Goal: Information Seeking & Learning: Learn about a topic

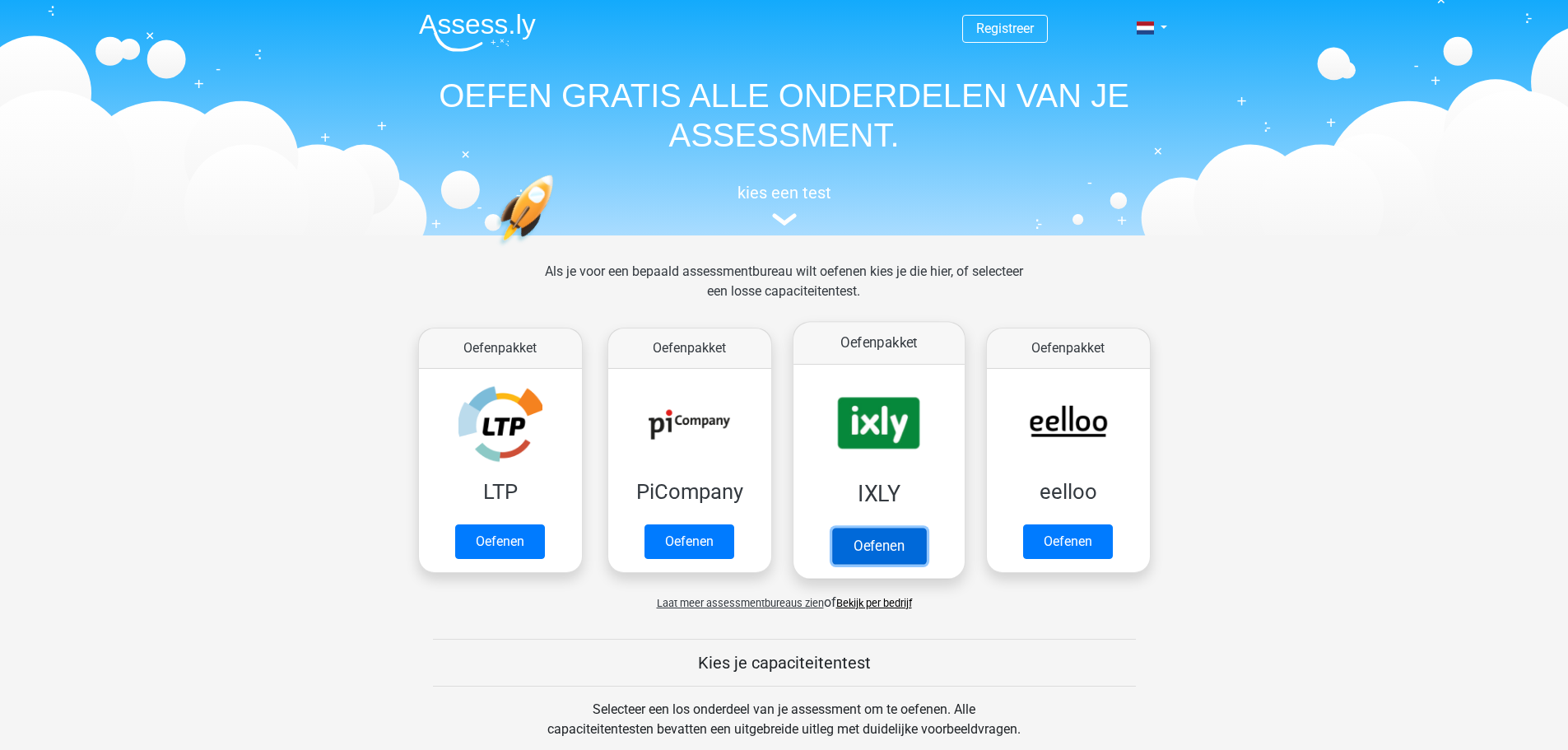
click at [889, 543] on link "Oefenen" at bounding box center [878, 546] width 94 height 37
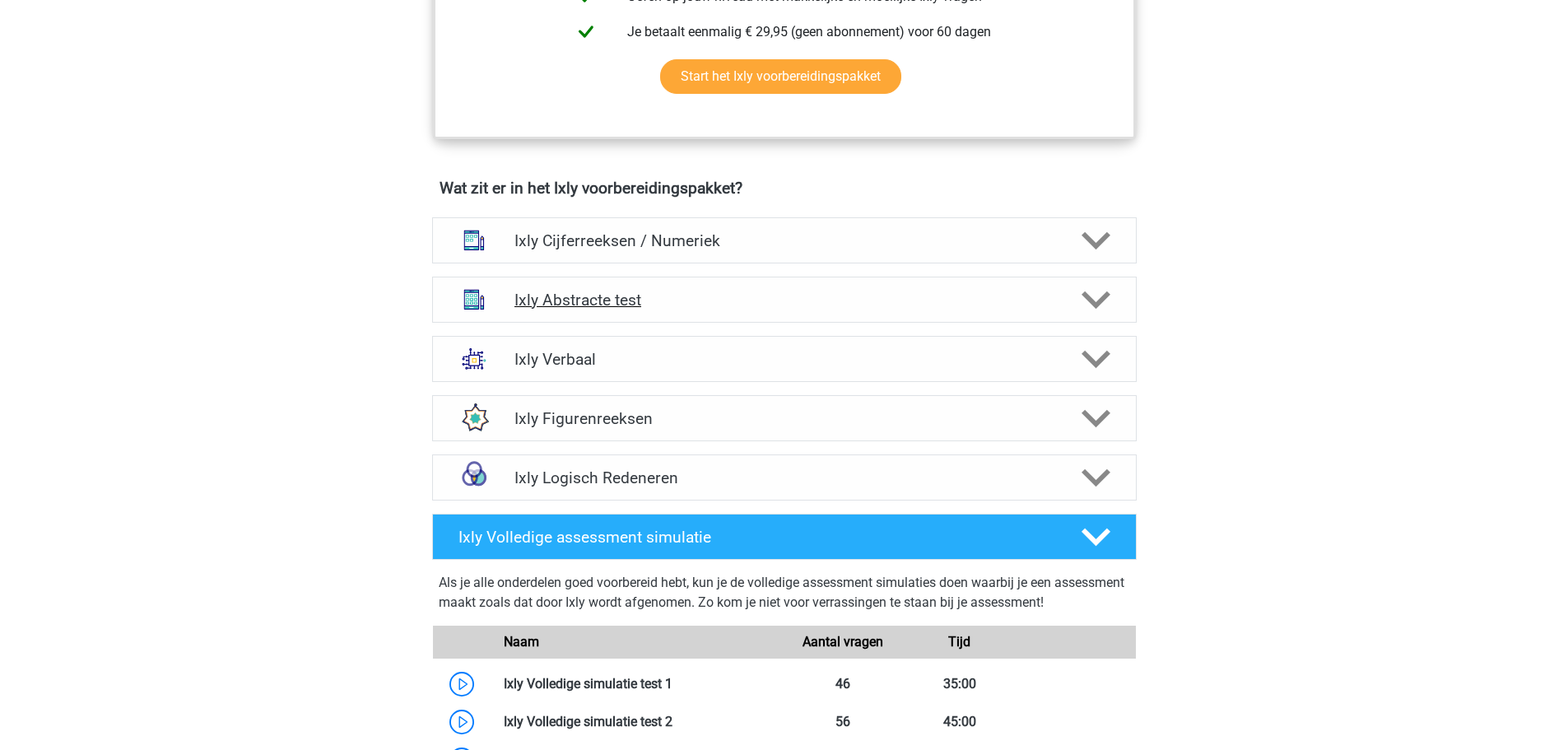
scroll to position [906, 0]
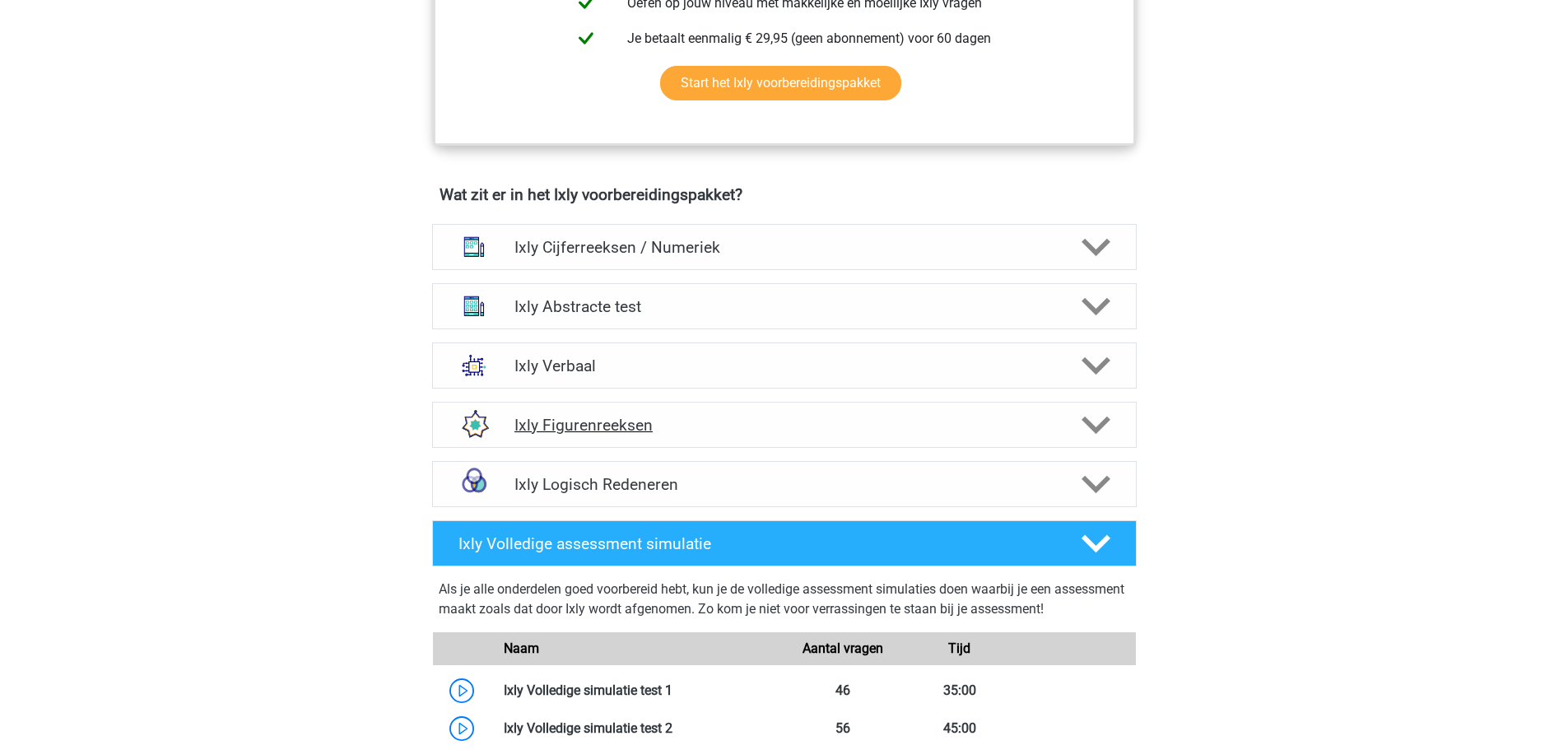
click at [1080, 417] on div at bounding box center [1094, 425] width 56 height 29
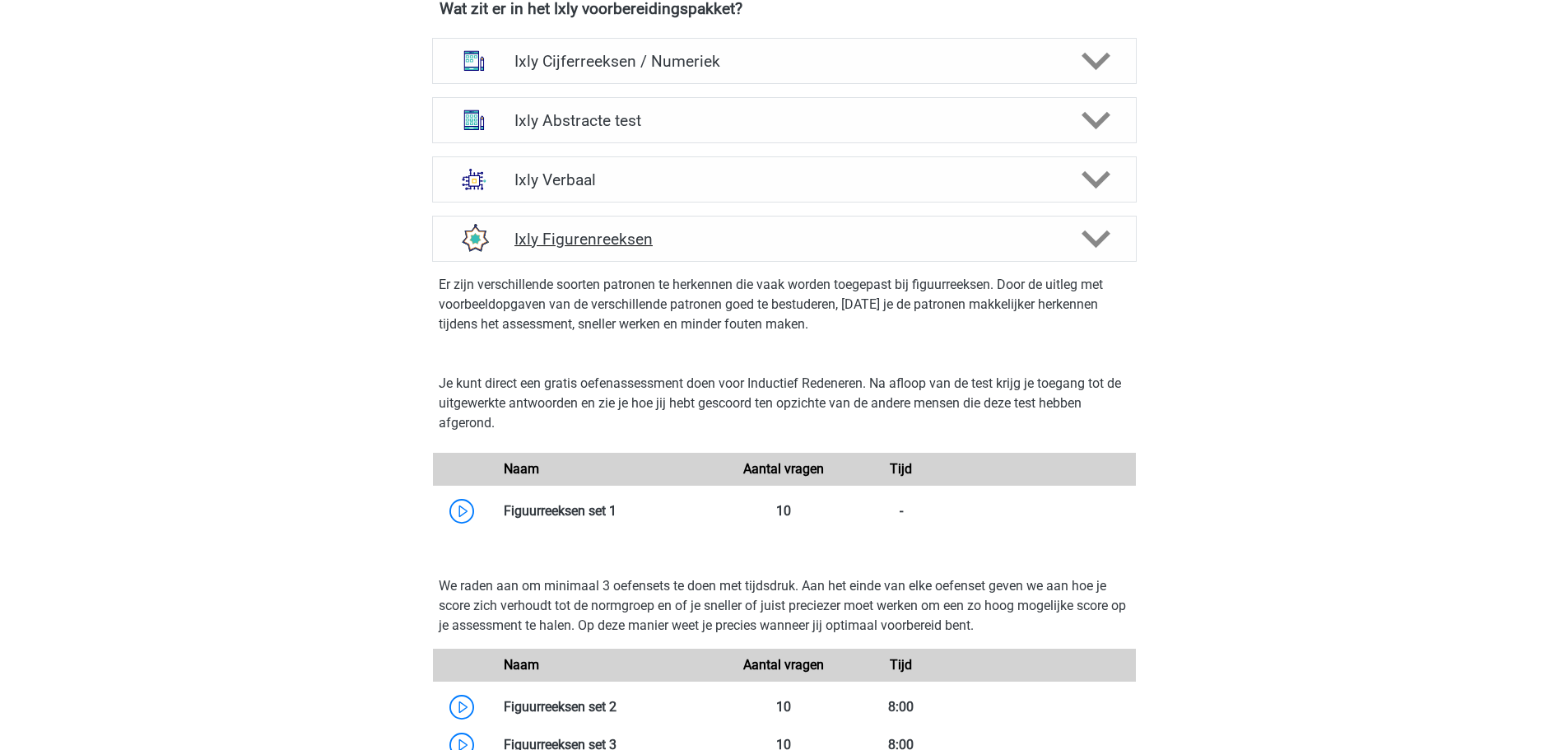
scroll to position [1152, 0]
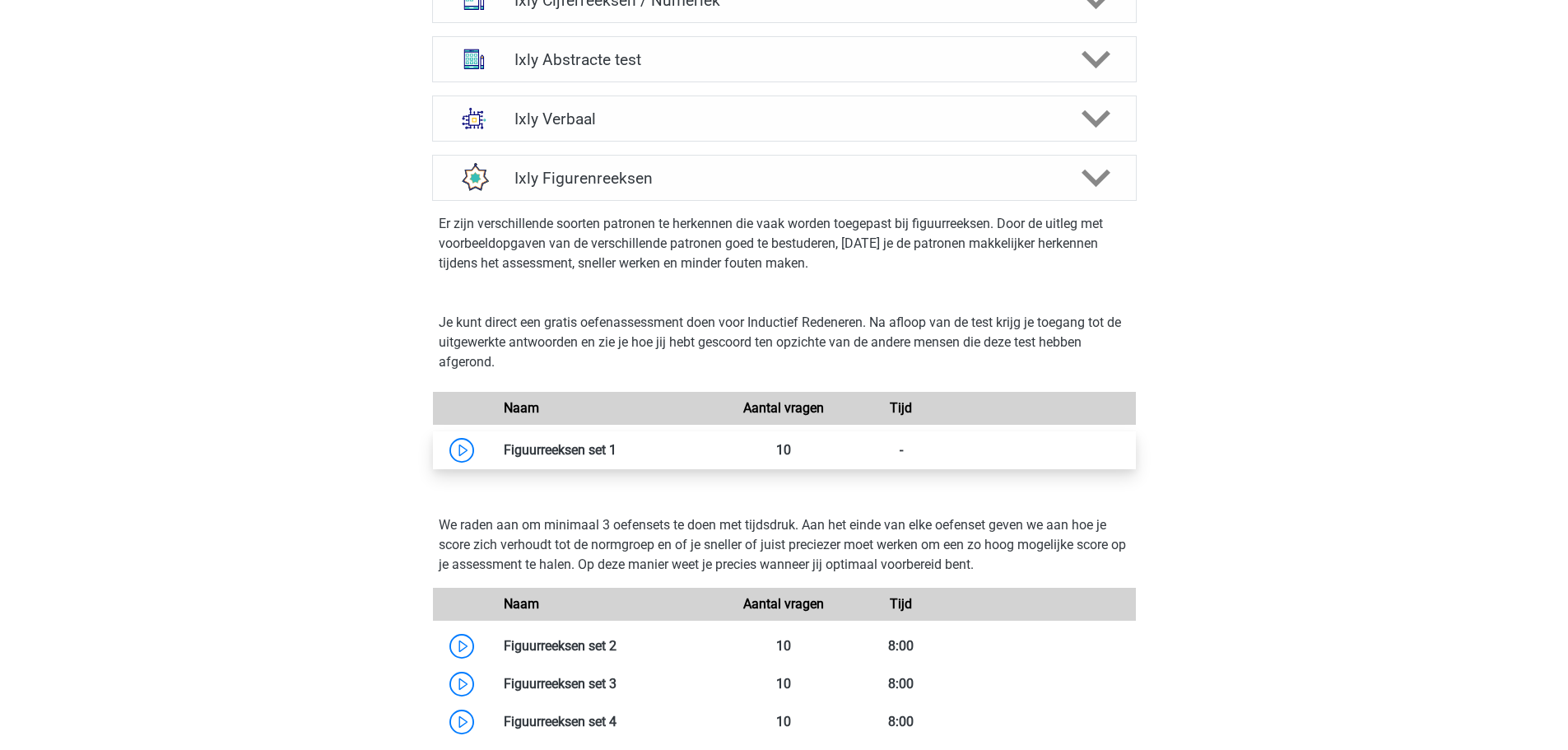
click at [617, 457] on link at bounding box center [617, 449] width 0 height 16
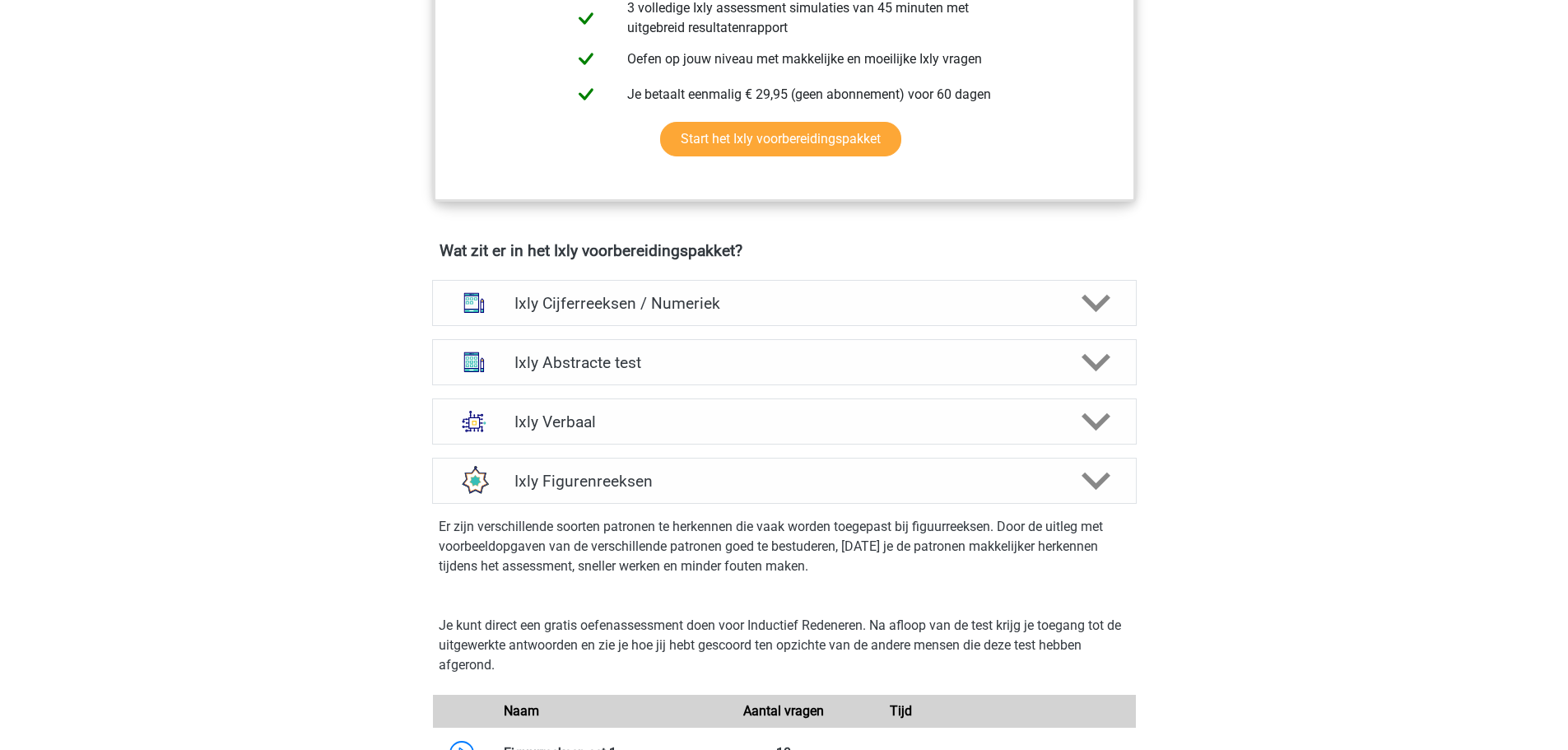
scroll to position [823, 0]
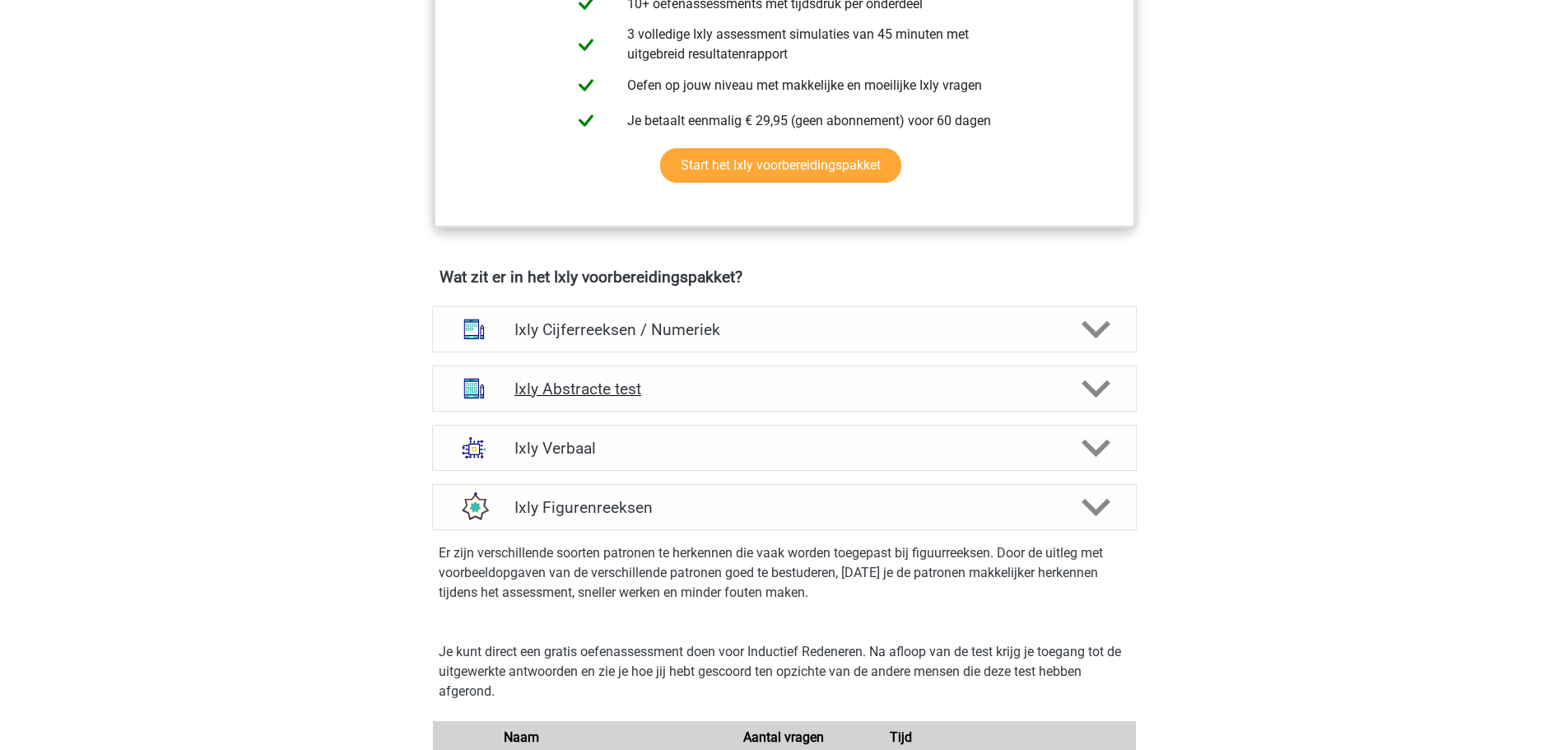
click at [1083, 382] on polygon at bounding box center [1096, 388] width 29 height 18
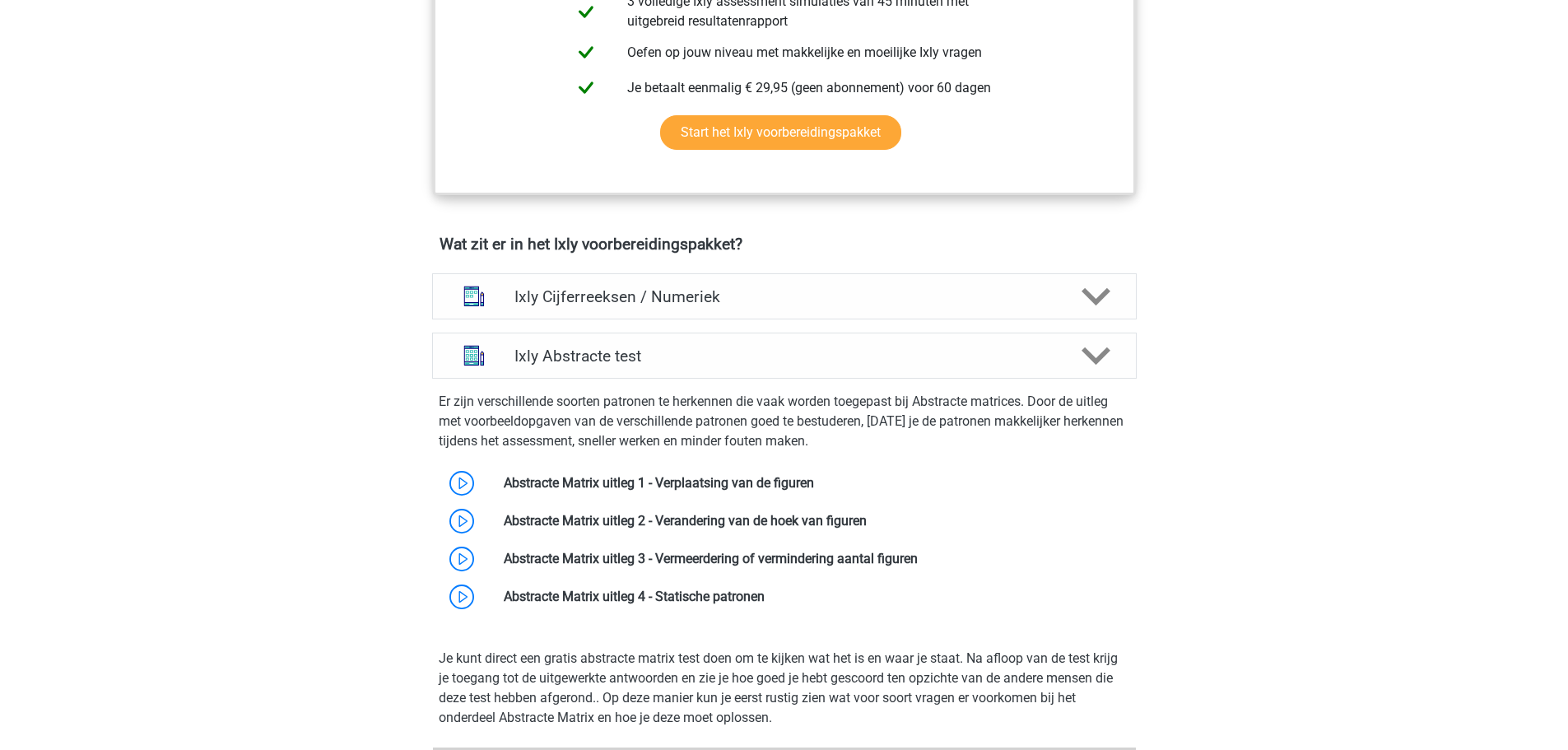
scroll to position [988, 0]
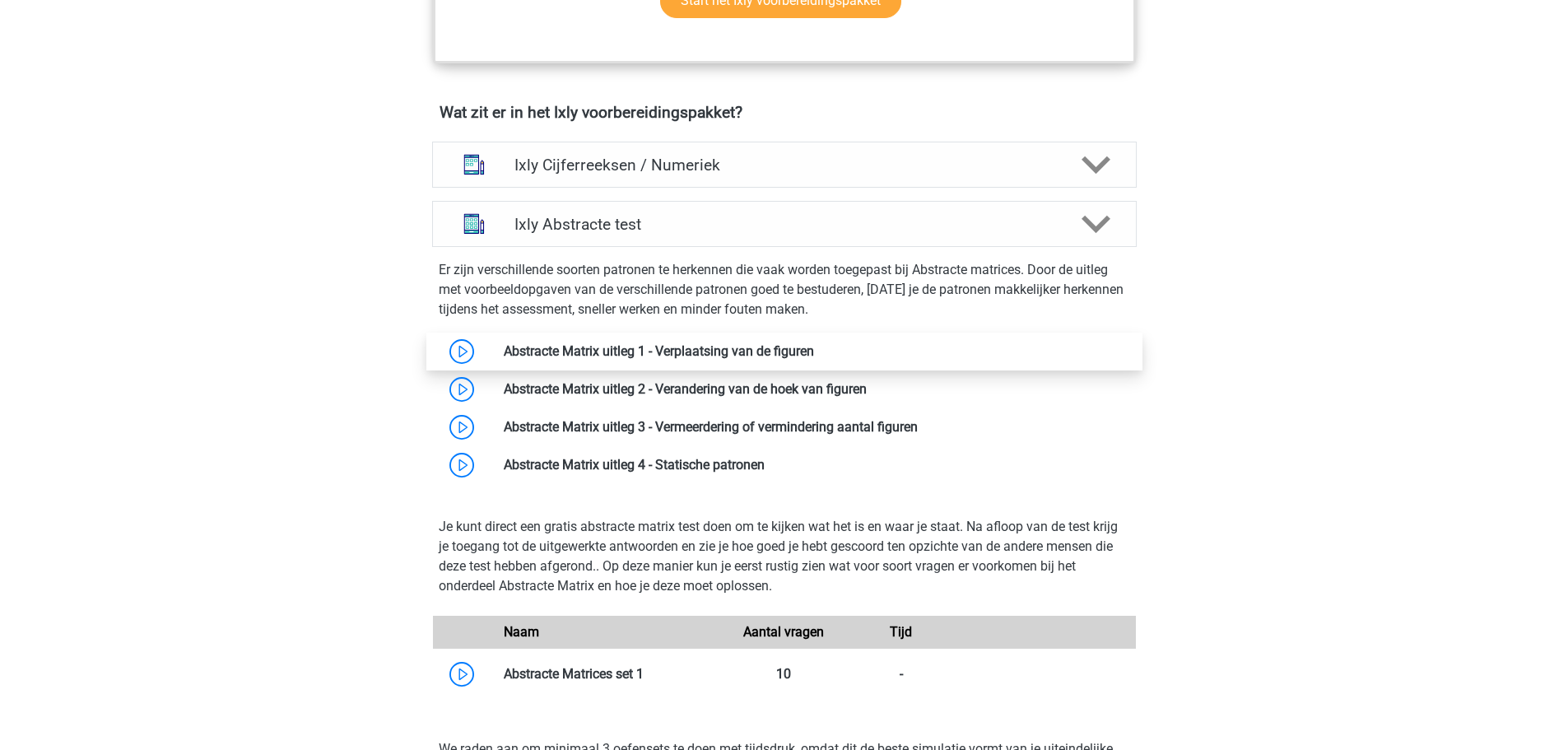
click at [814, 346] on link at bounding box center [814, 351] width 0 height 16
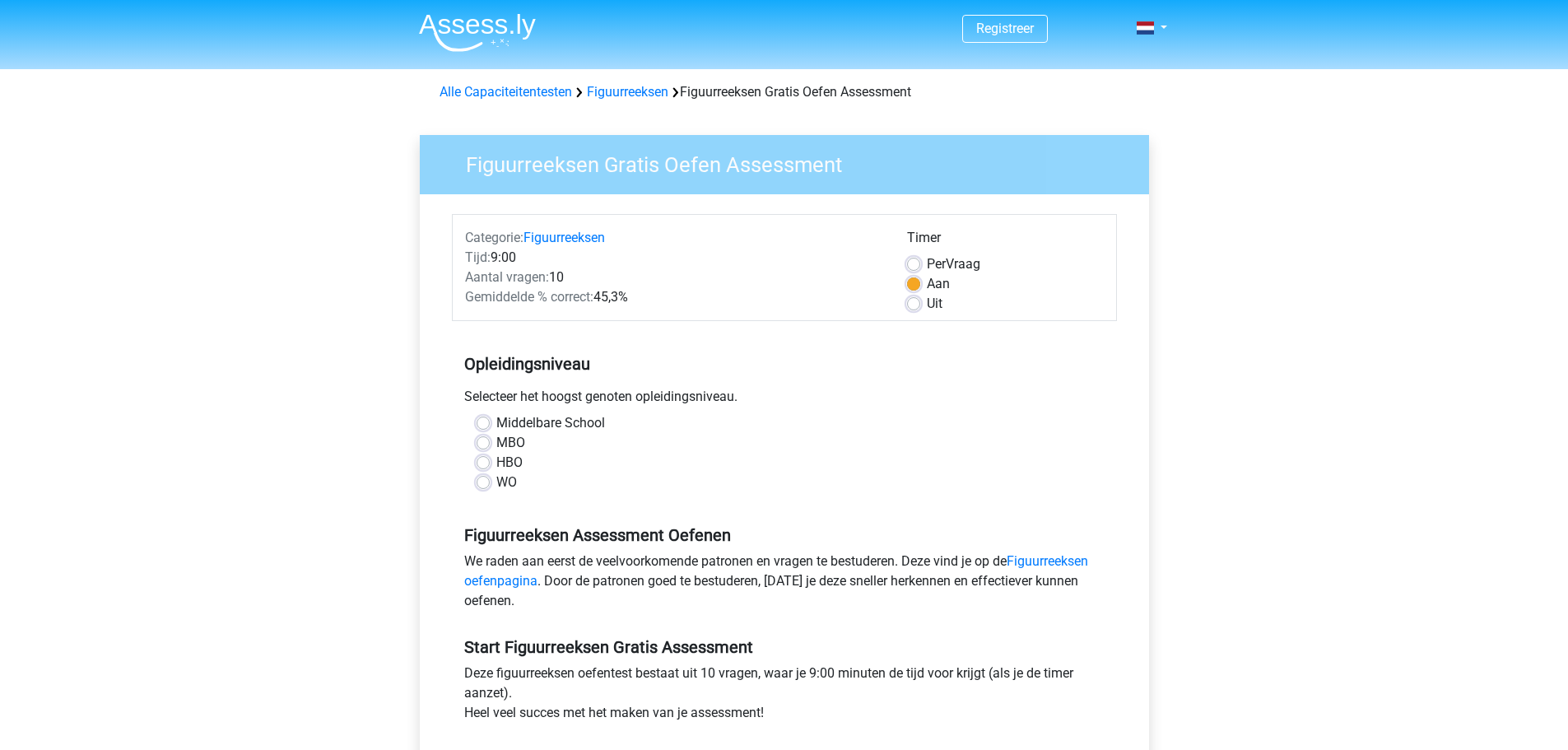
click at [477, 453] on div "HBO" at bounding box center [784, 462] width 616 height 20
click at [496, 449] on label "MBO" at bounding box center [510, 442] width 29 height 20
click at [481, 449] on input "MBO" at bounding box center [483, 442] width 13 height 17
radio input "true"
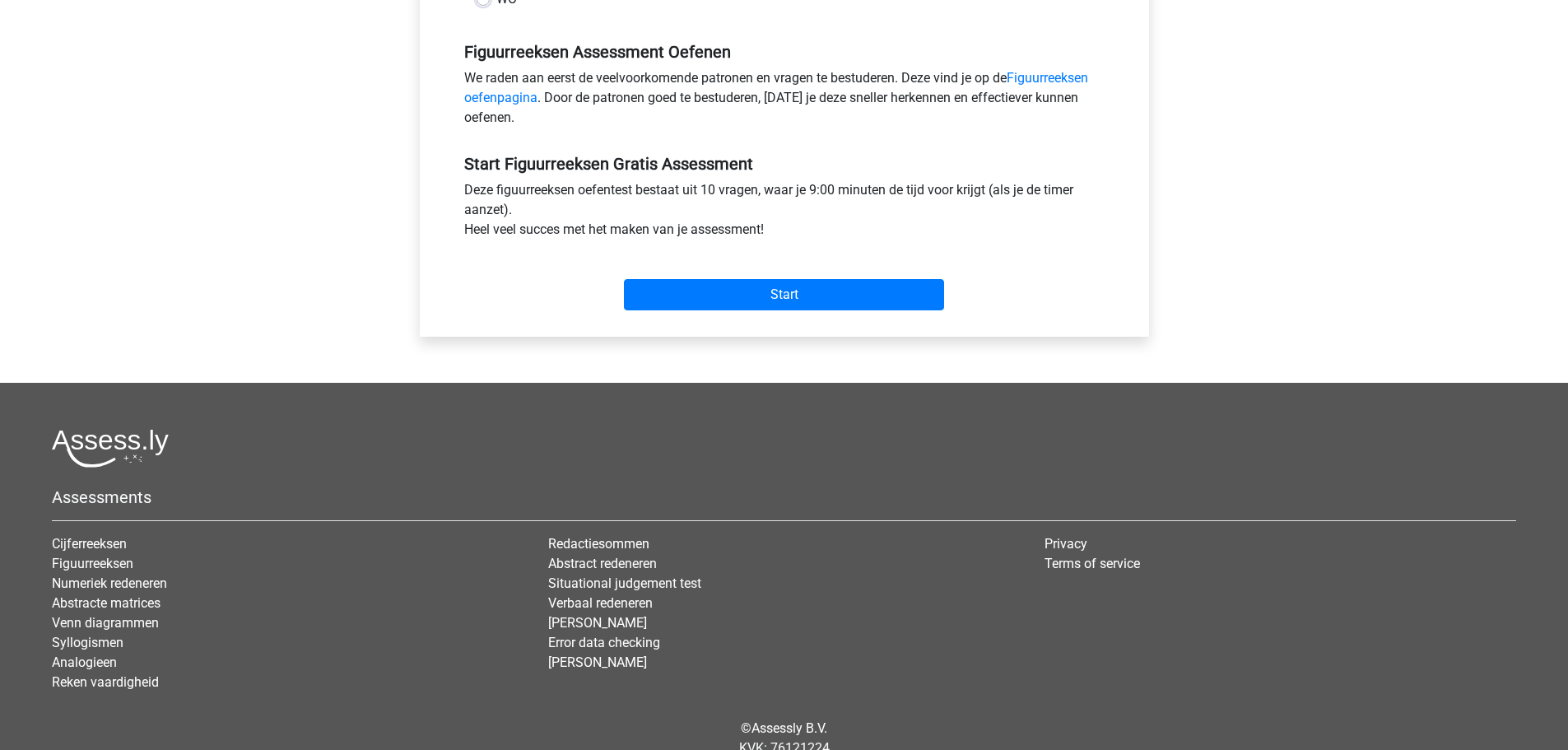
scroll to position [494, 0]
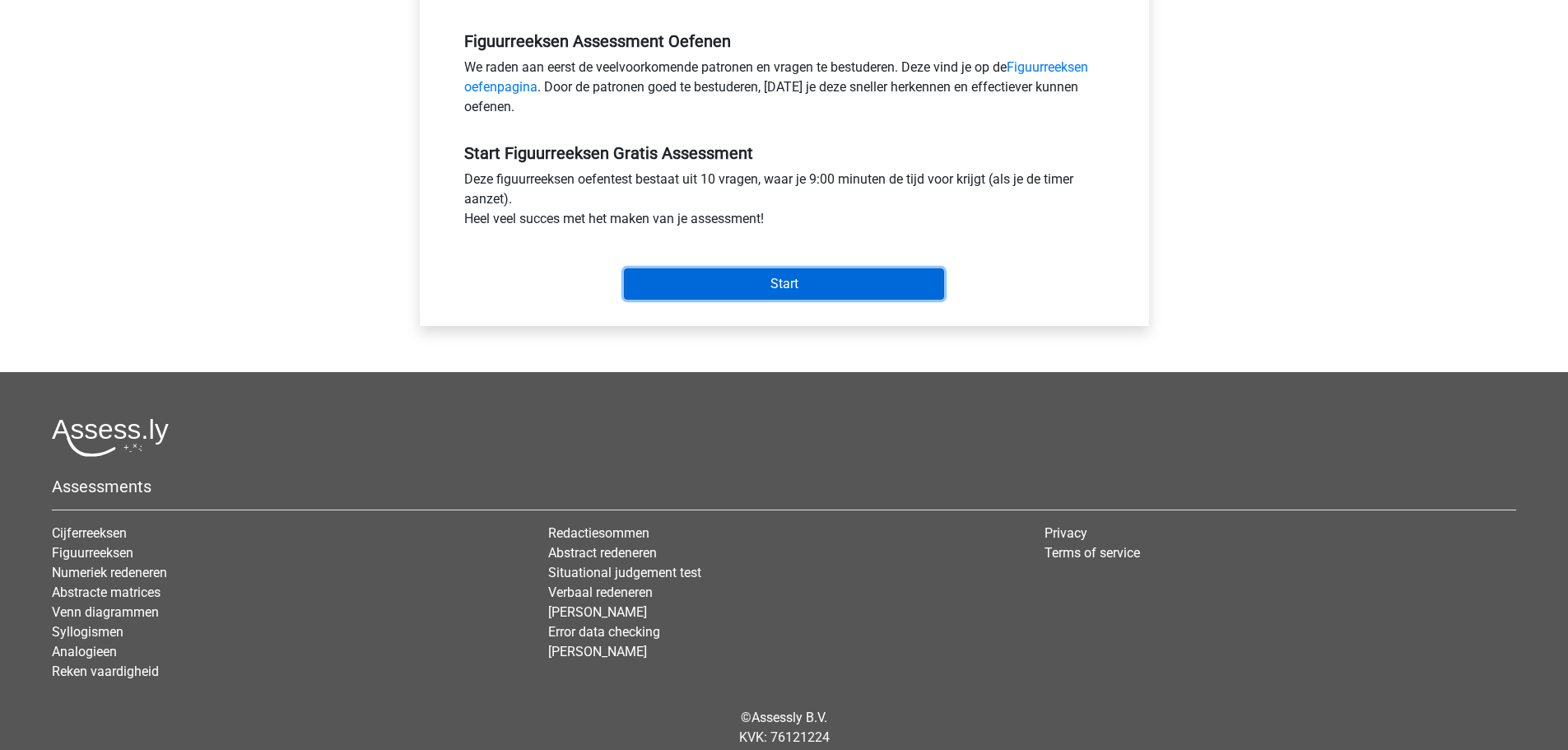
click at [719, 285] on input "Start" at bounding box center [784, 283] width 321 height 31
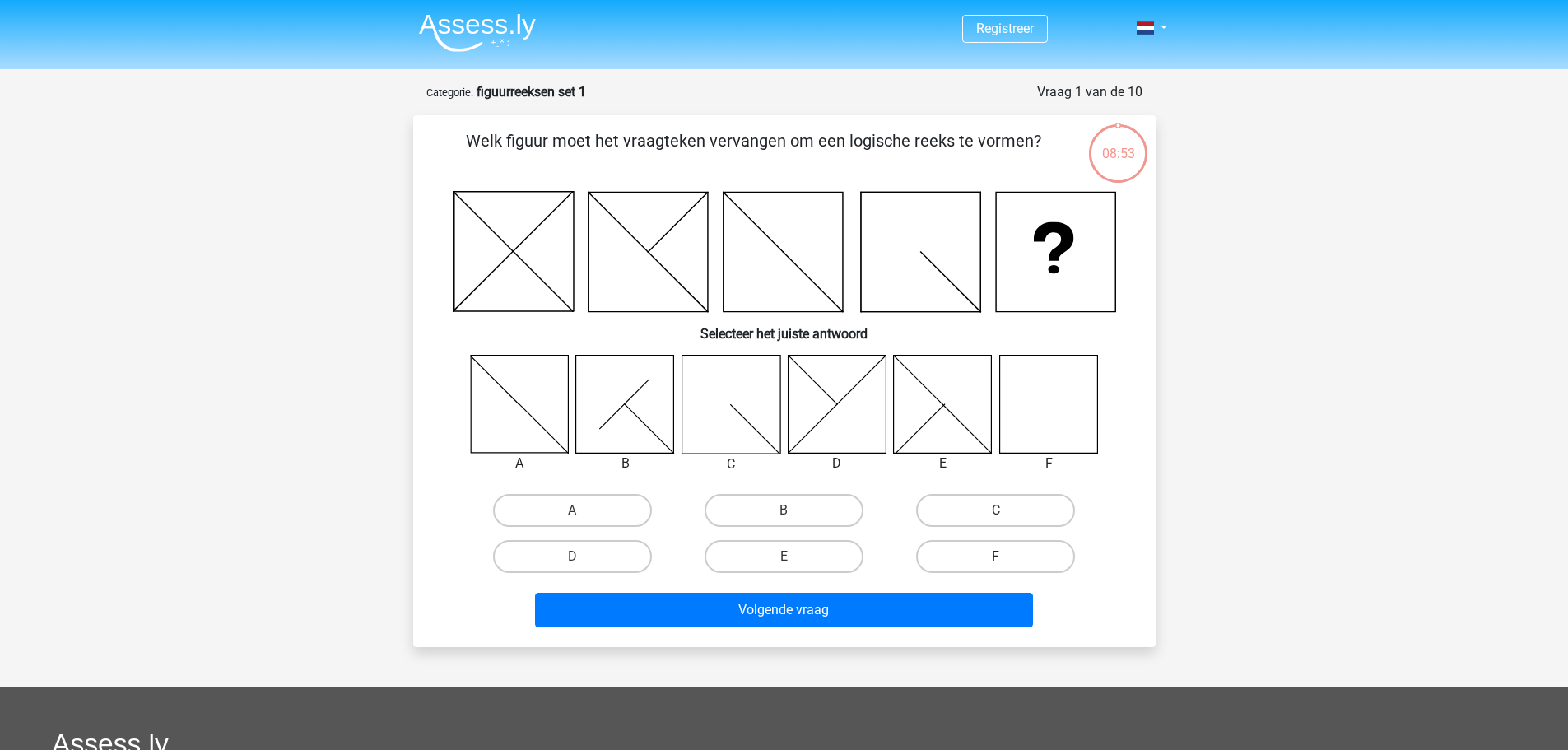
click at [999, 554] on label "F" at bounding box center [994, 556] width 158 height 33
click at [999, 556] on input "F" at bounding box center [1000, 561] width 10 height 10
radio input "true"
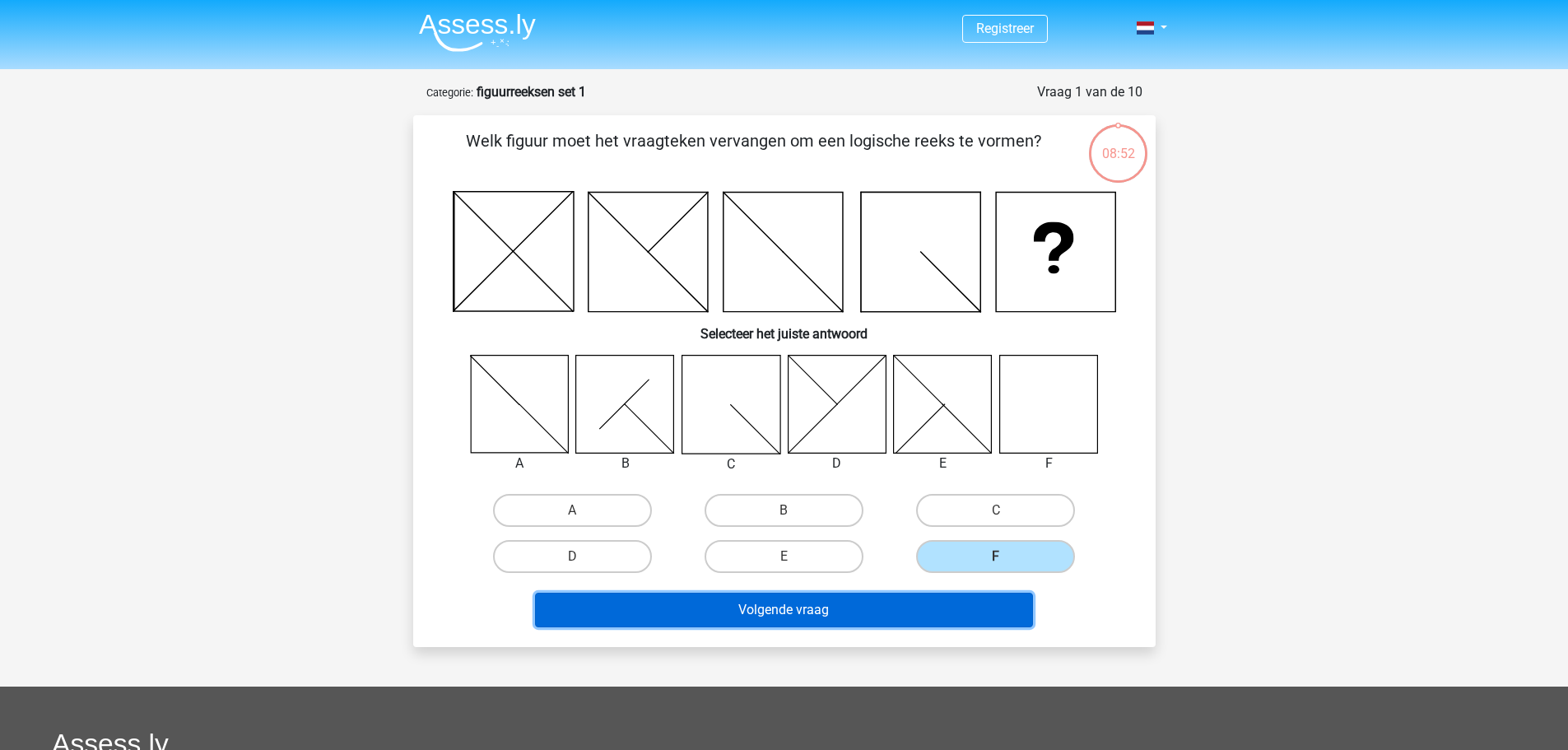
click at [951, 616] on button "Volgende vraag" at bounding box center [784, 609] width 498 height 35
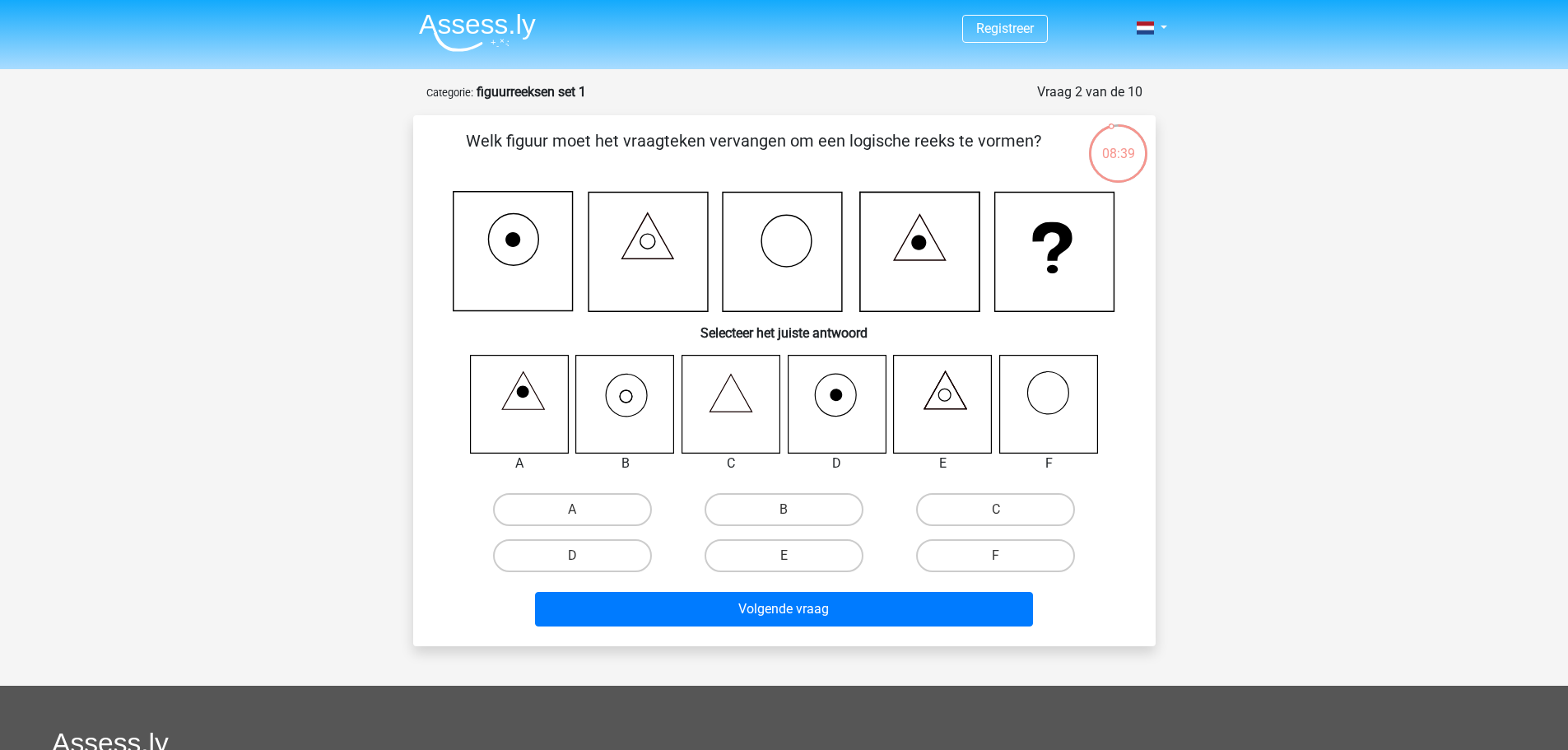
click at [785, 519] on input "B" at bounding box center [788, 514] width 10 height 10
radio input "true"
click at [613, 497] on label "A" at bounding box center [572, 509] width 158 height 33
click at [583, 509] on input "A" at bounding box center [576, 514] width 10 height 10
radio input "true"
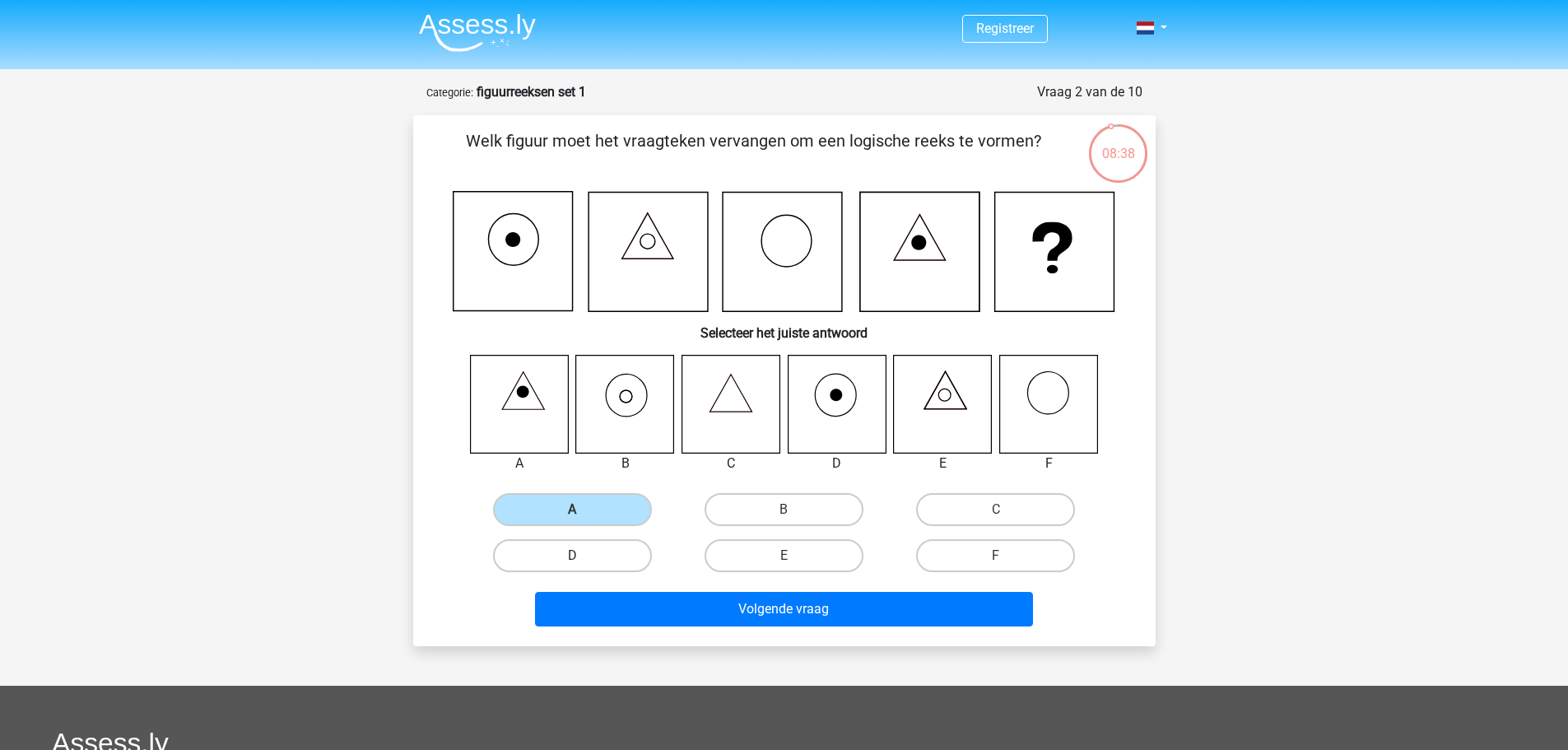
click at [593, 563] on label "D" at bounding box center [572, 555] width 158 height 33
click at [583, 563] on input "D" at bounding box center [576, 561] width 10 height 10
radio input "true"
click at [605, 514] on label "A" at bounding box center [572, 509] width 158 height 33
click at [583, 514] on input "A" at bounding box center [576, 514] width 10 height 10
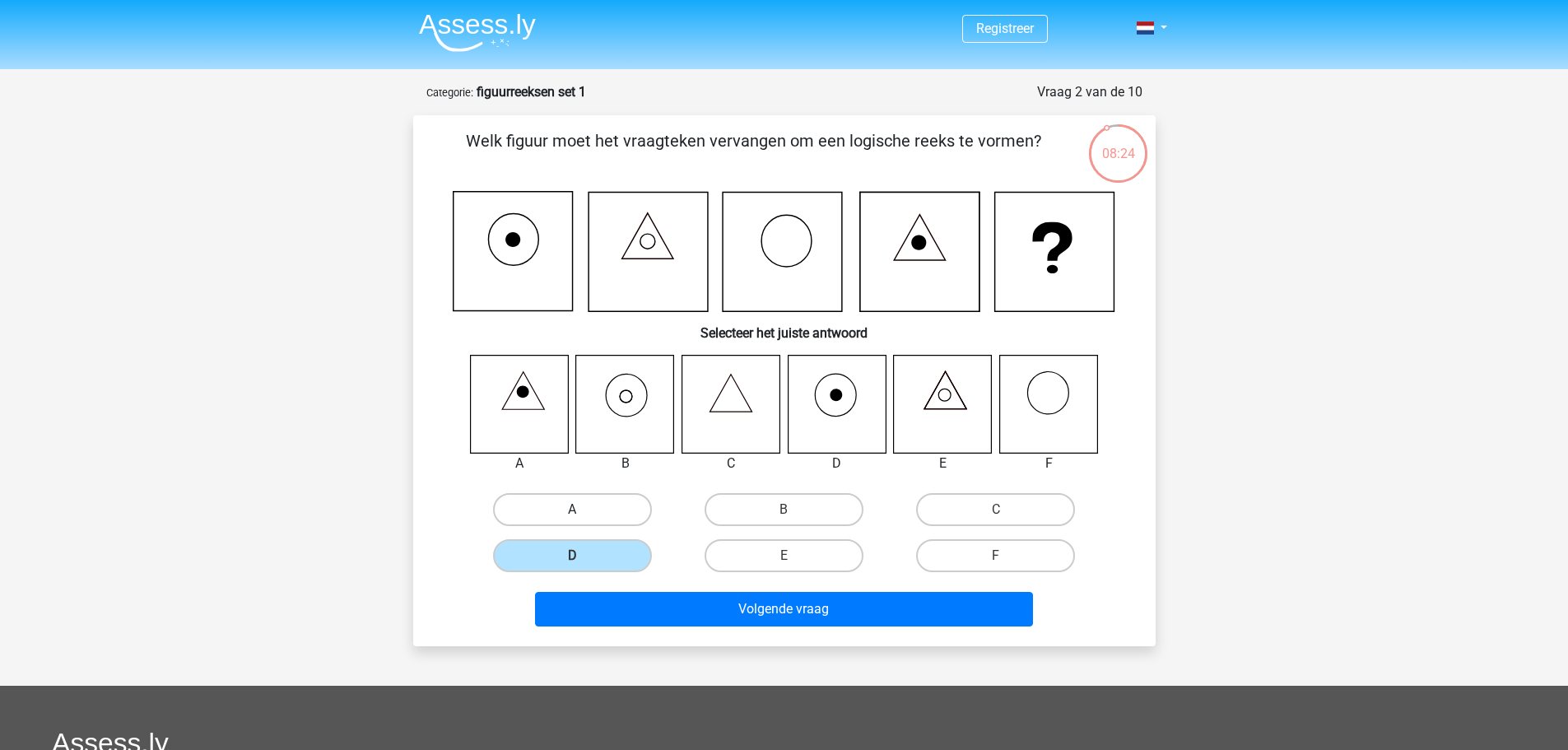
radio input "true"
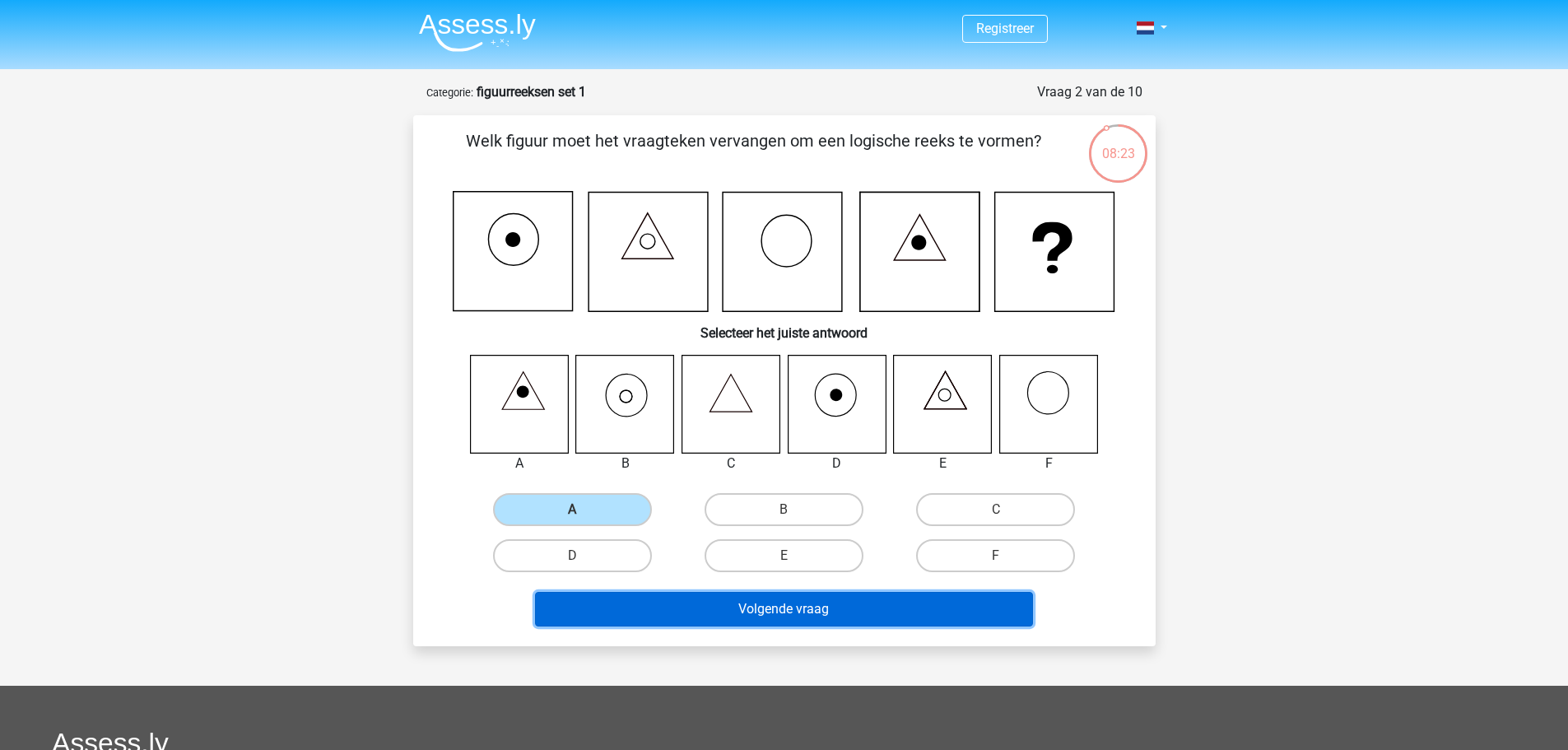
click at [781, 619] on button "Volgende vraag" at bounding box center [784, 608] width 498 height 35
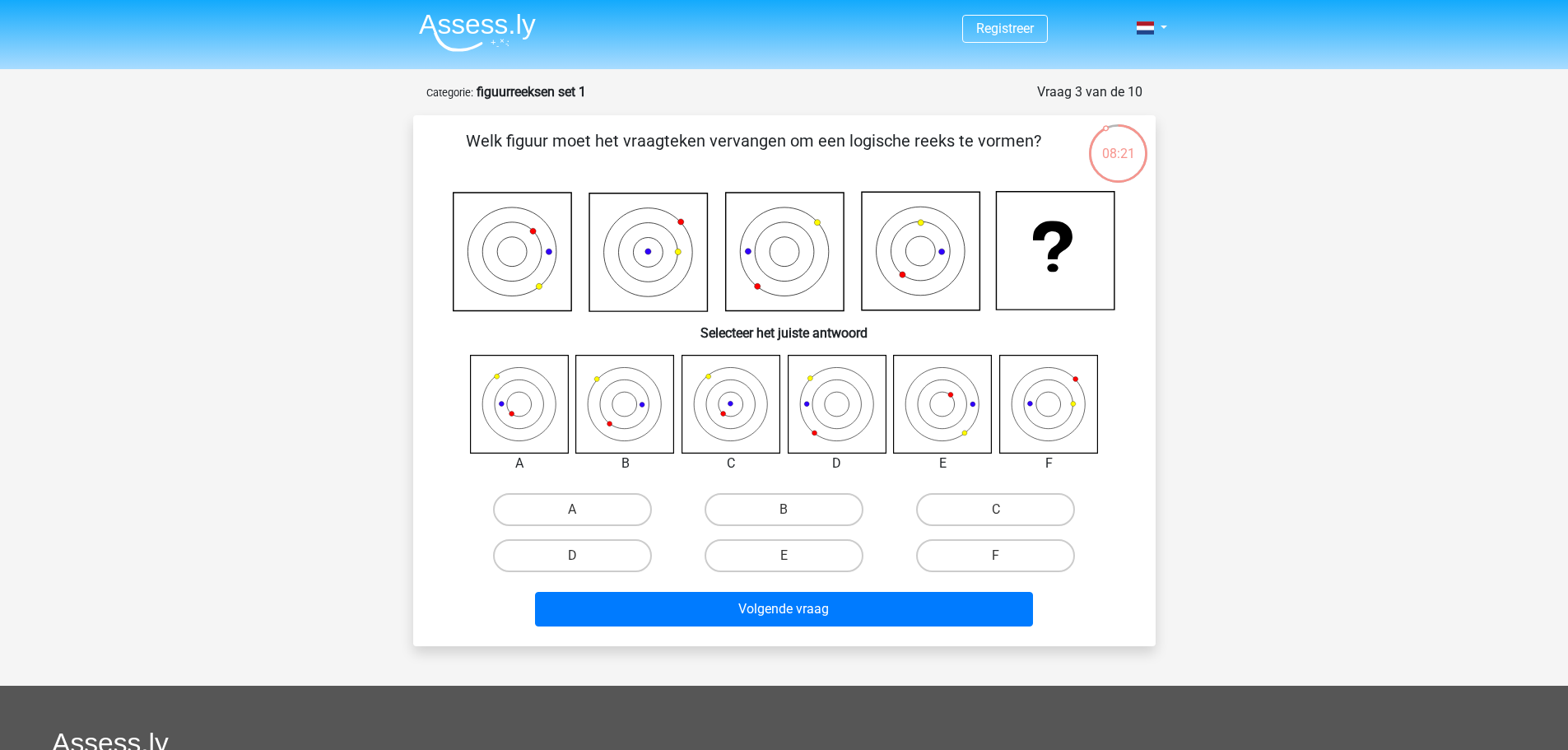
click at [1473, 442] on div "Registreer Nederlands English" at bounding box center [784, 560] width 1568 height 1120
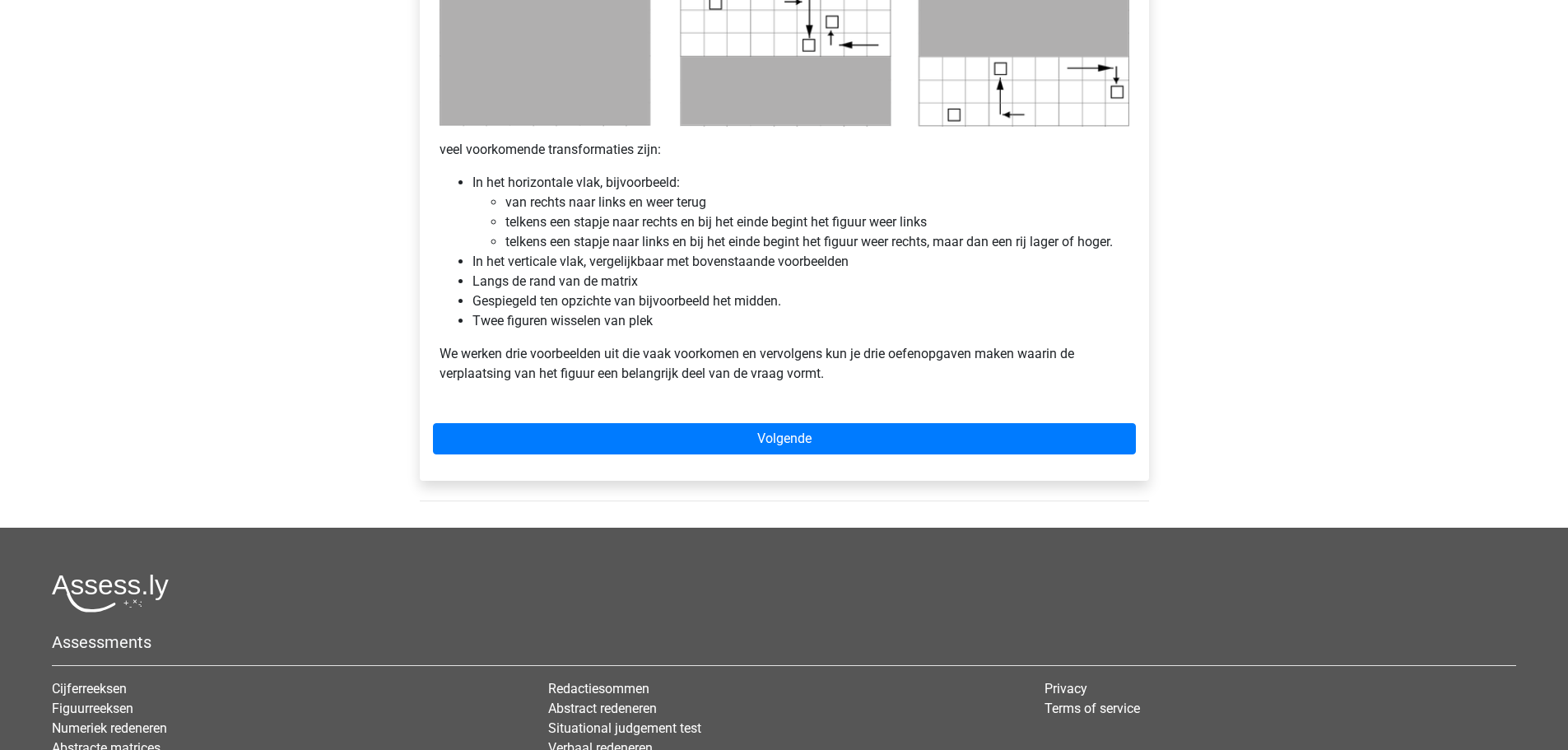
scroll to position [988, 0]
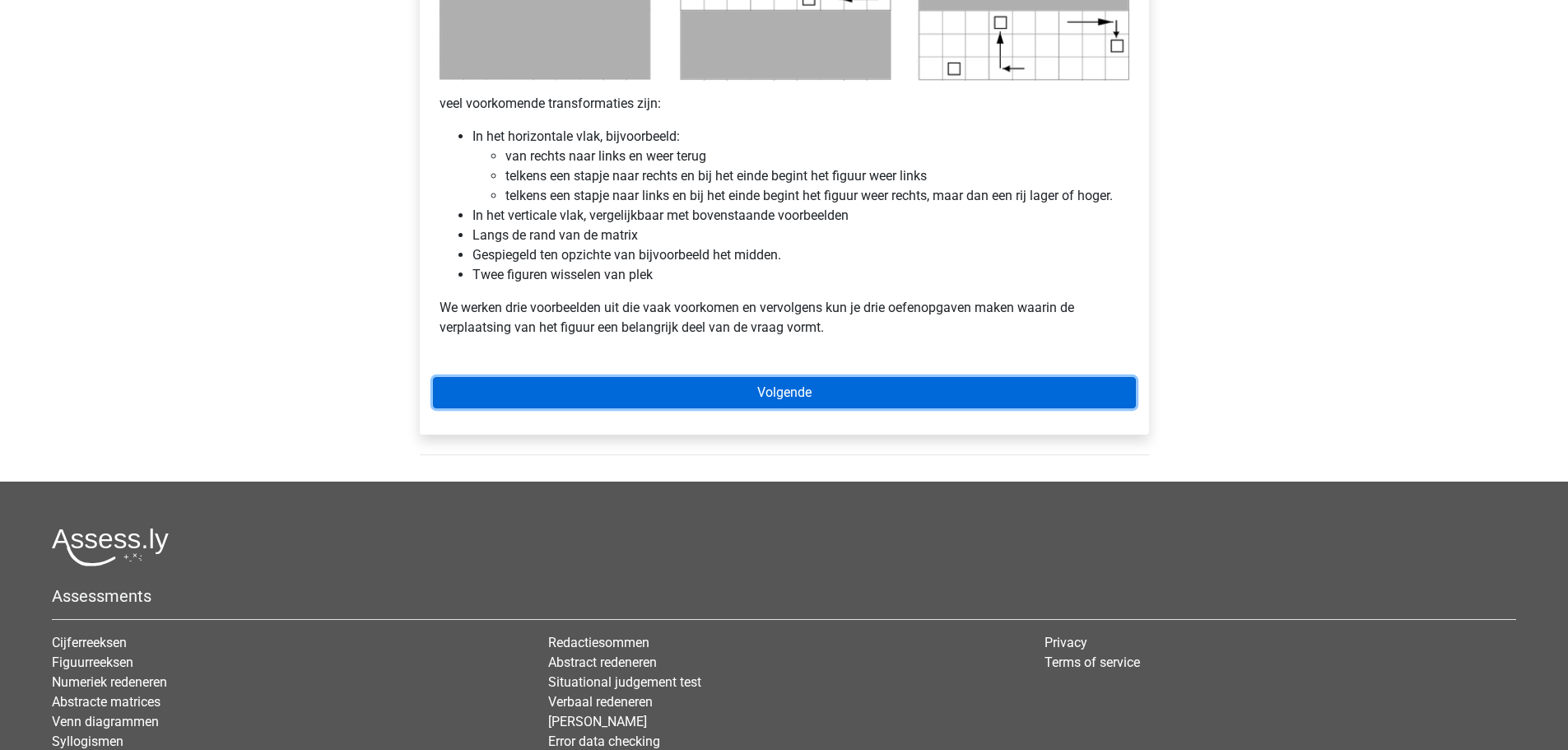
click at [918, 386] on link "Volgende" at bounding box center [784, 392] width 703 height 31
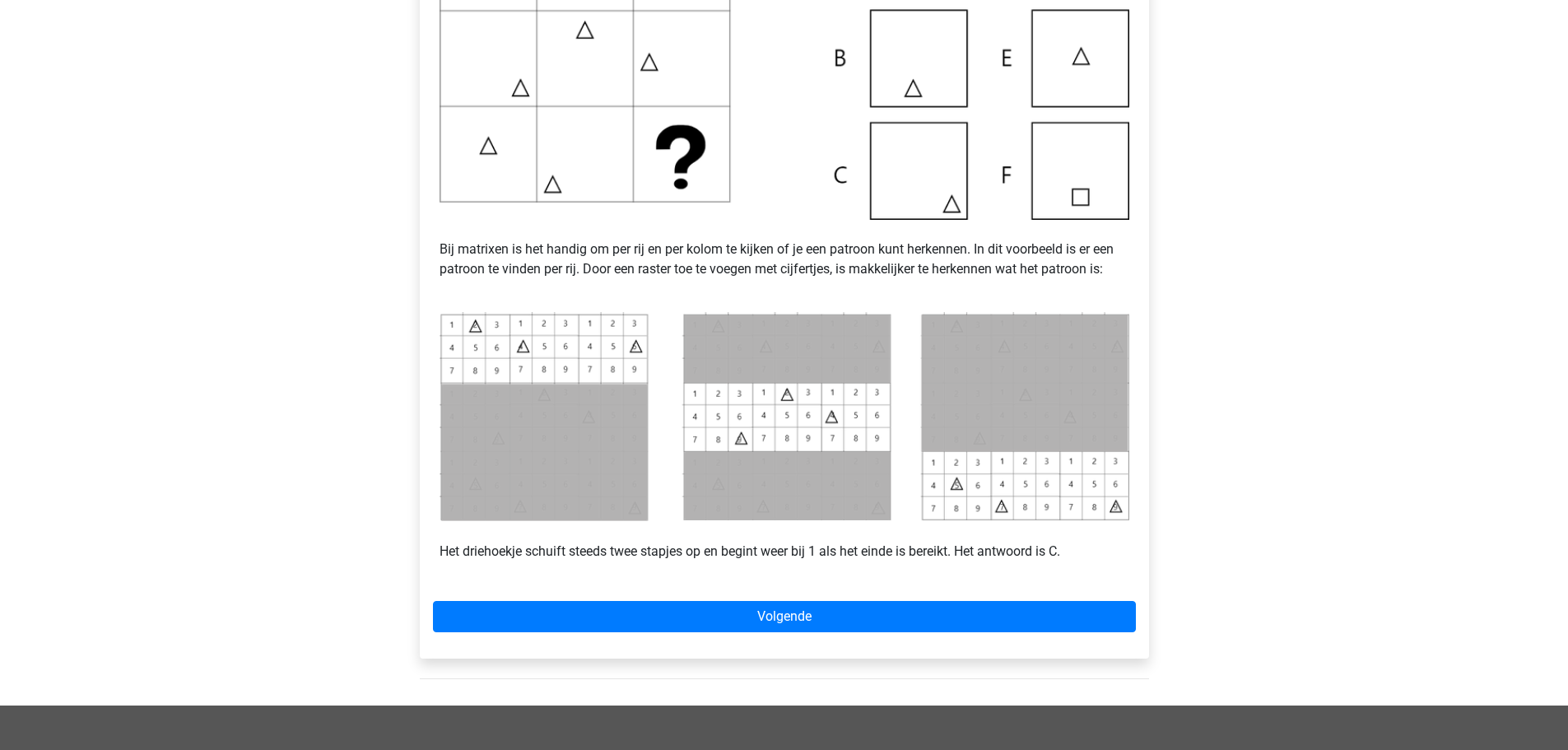
scroll to position [494, 0]
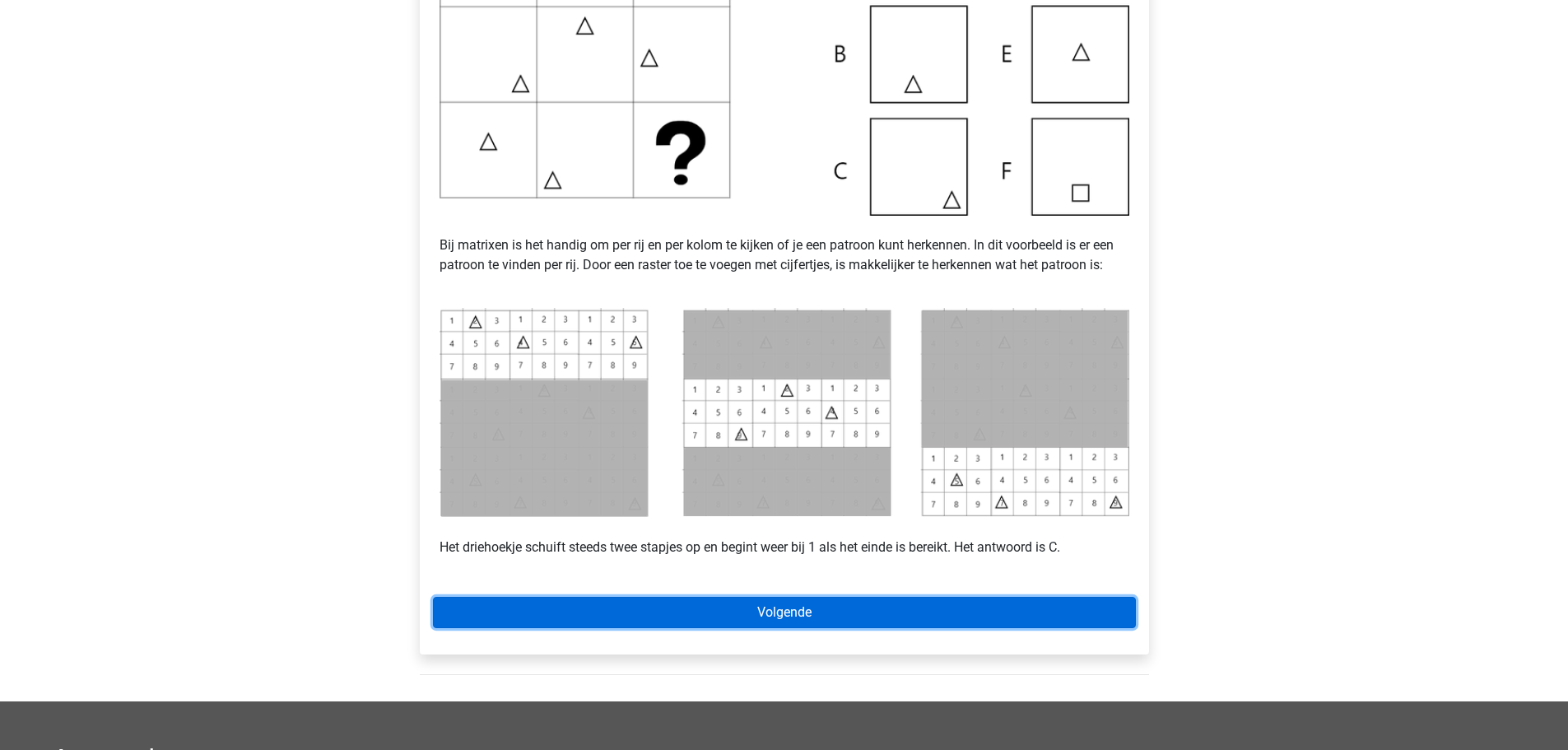
click at [810, 611] on link "Volgende" at bounding box center [784, 612] width 703 height 31
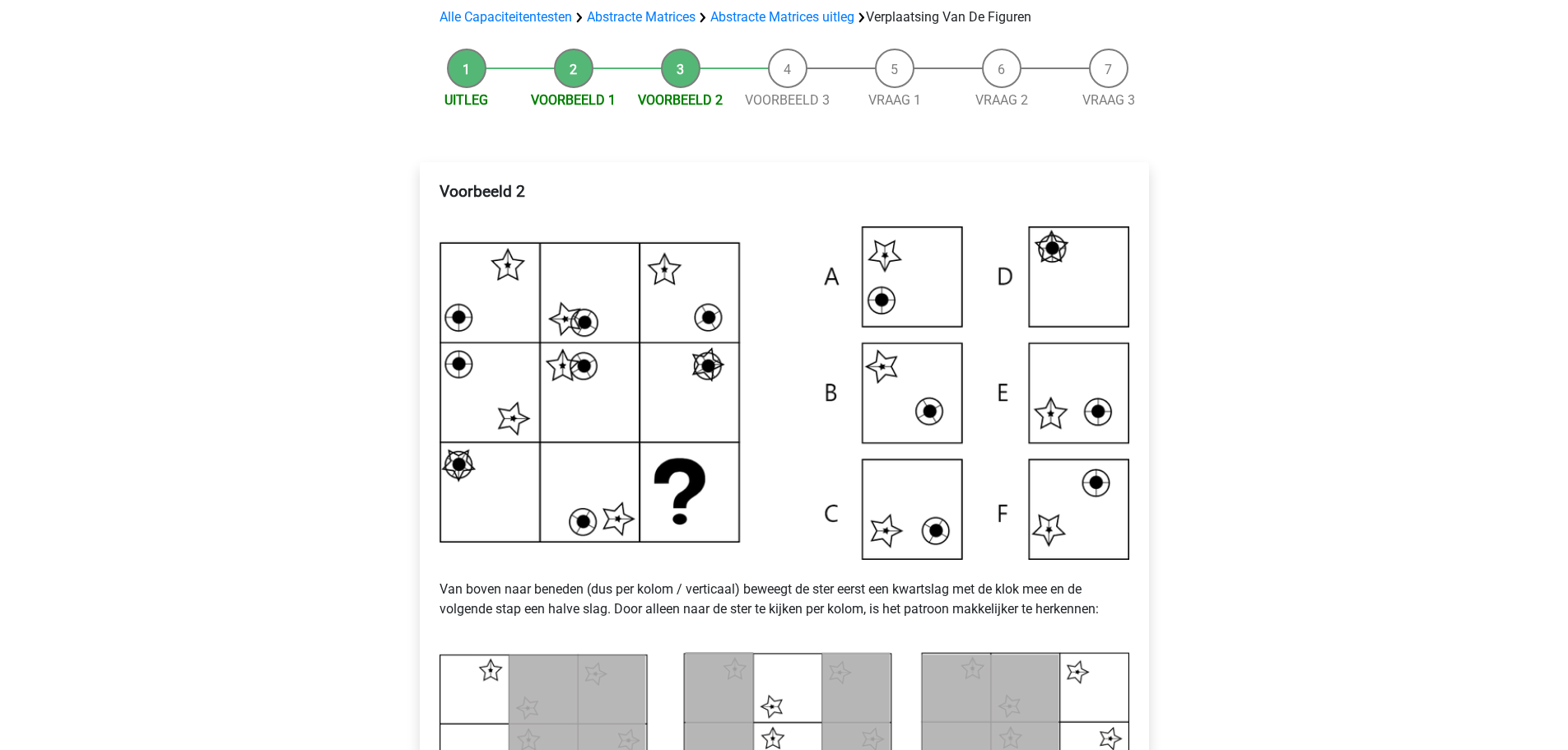
scroll to position [82, 0]
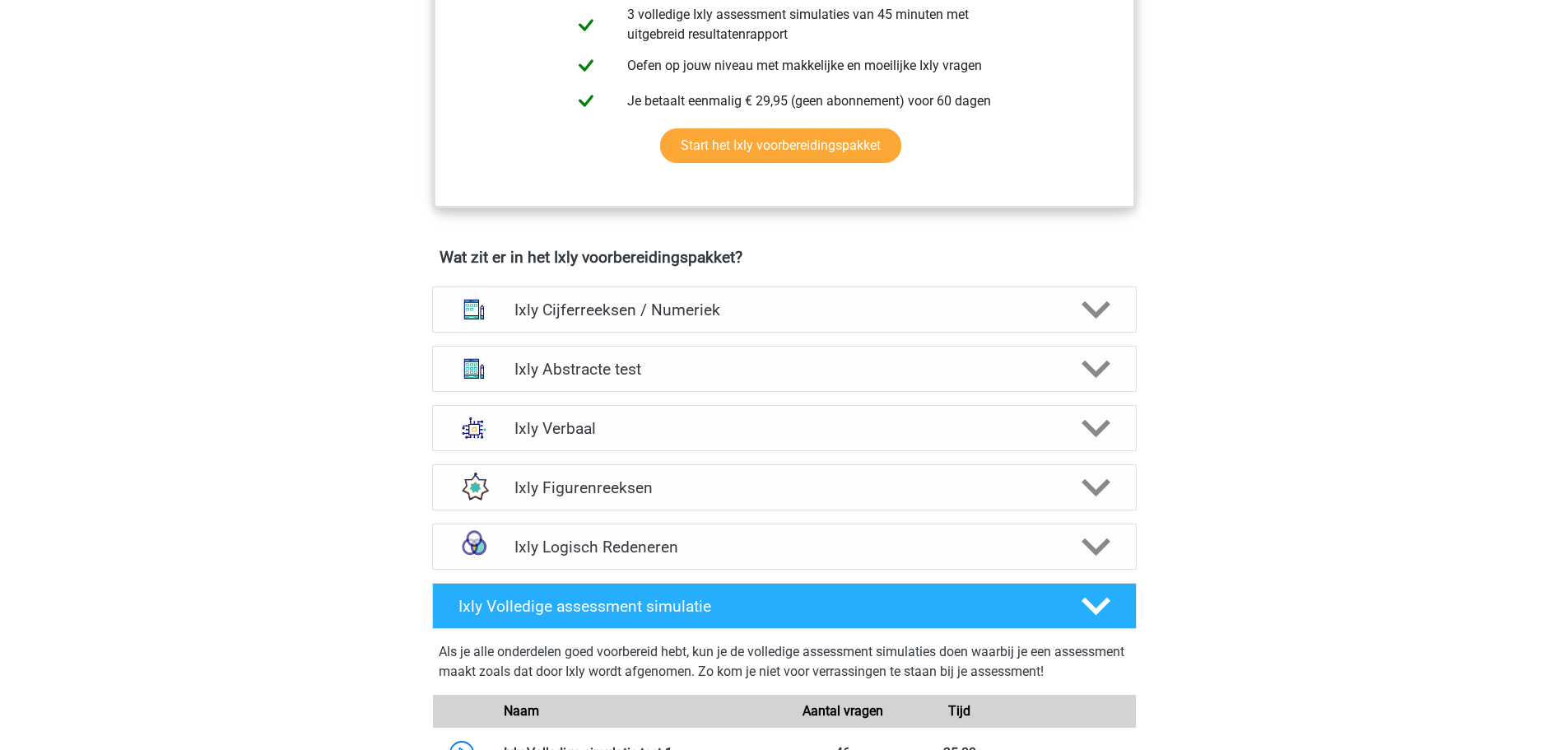
scroll to position [823, 0]
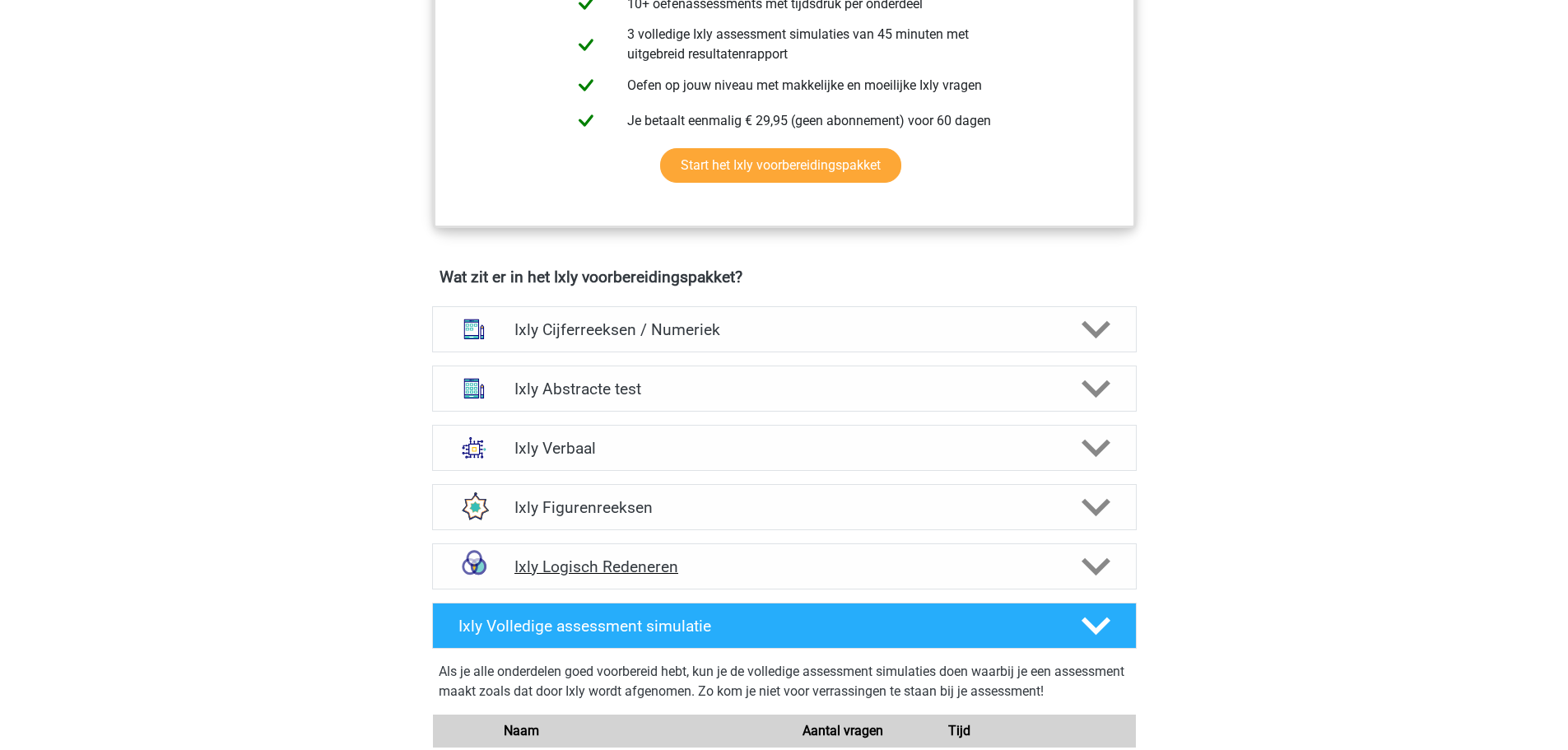
click at [887, 580] on div "Ixly Logisch Redeneren" at bounding box center [784, 565] width 705 height 46
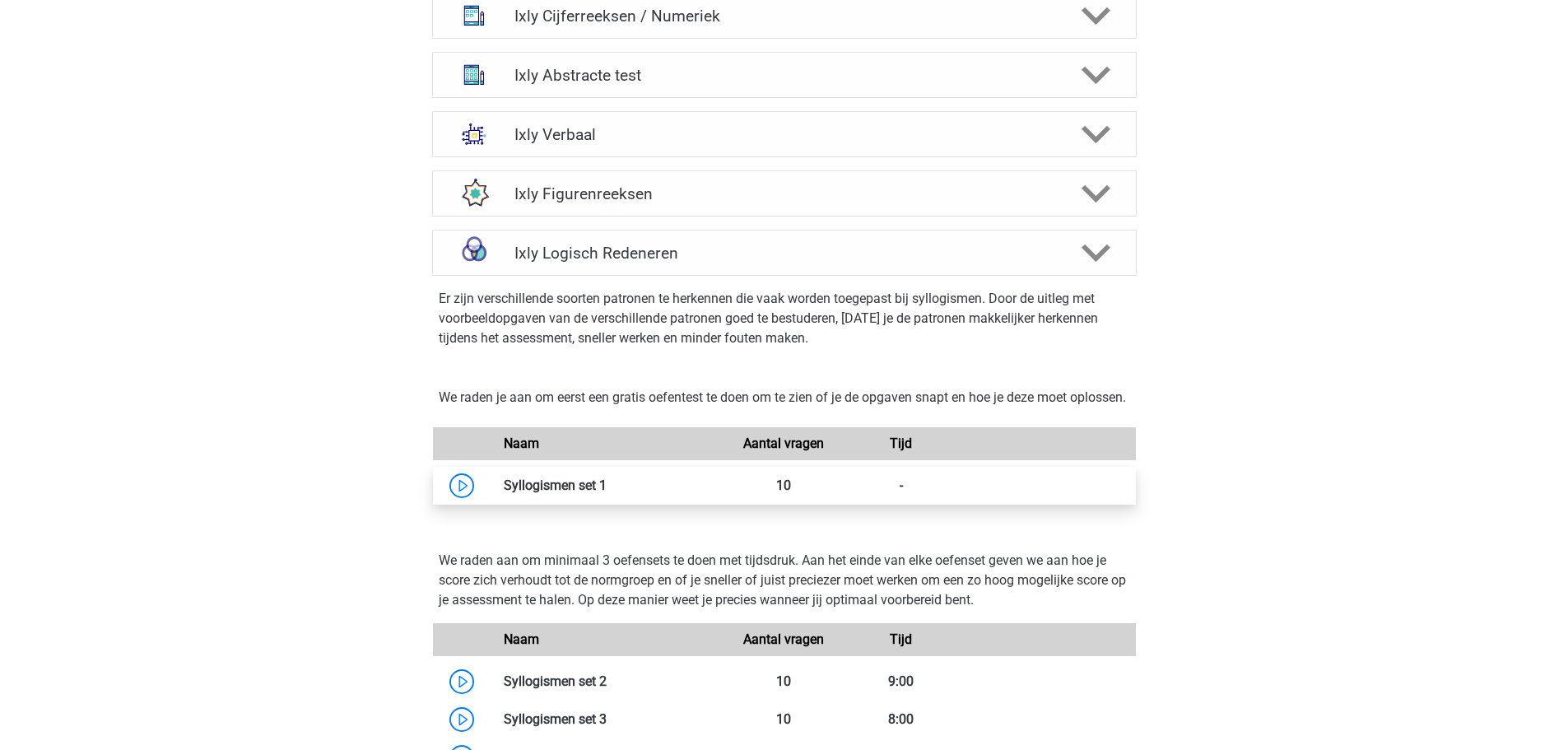
scroll to position [1152, 0]
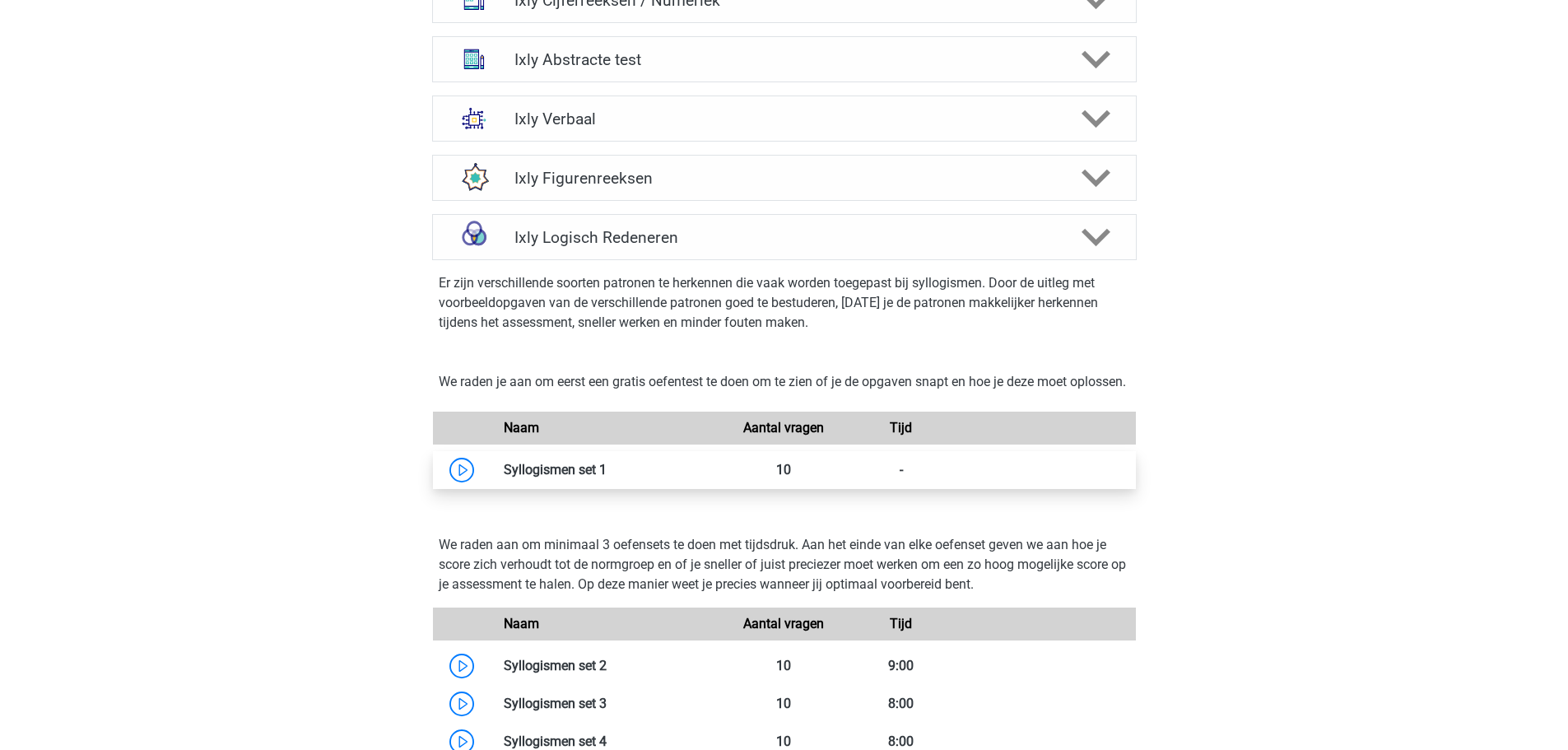
click at [606, 477] on link at bounding box center [606, 470] width 0 height 16
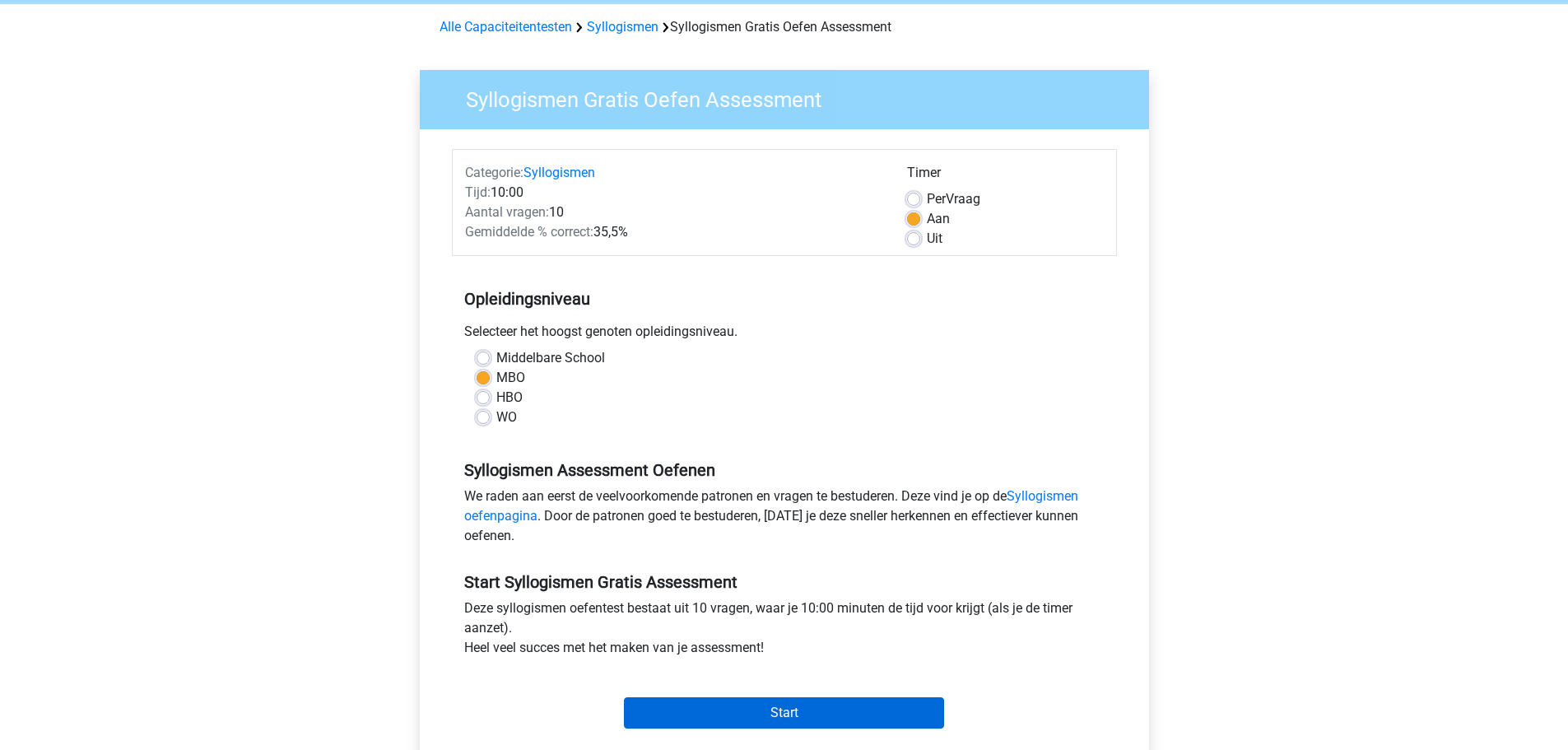
scroll to position [247, 0]
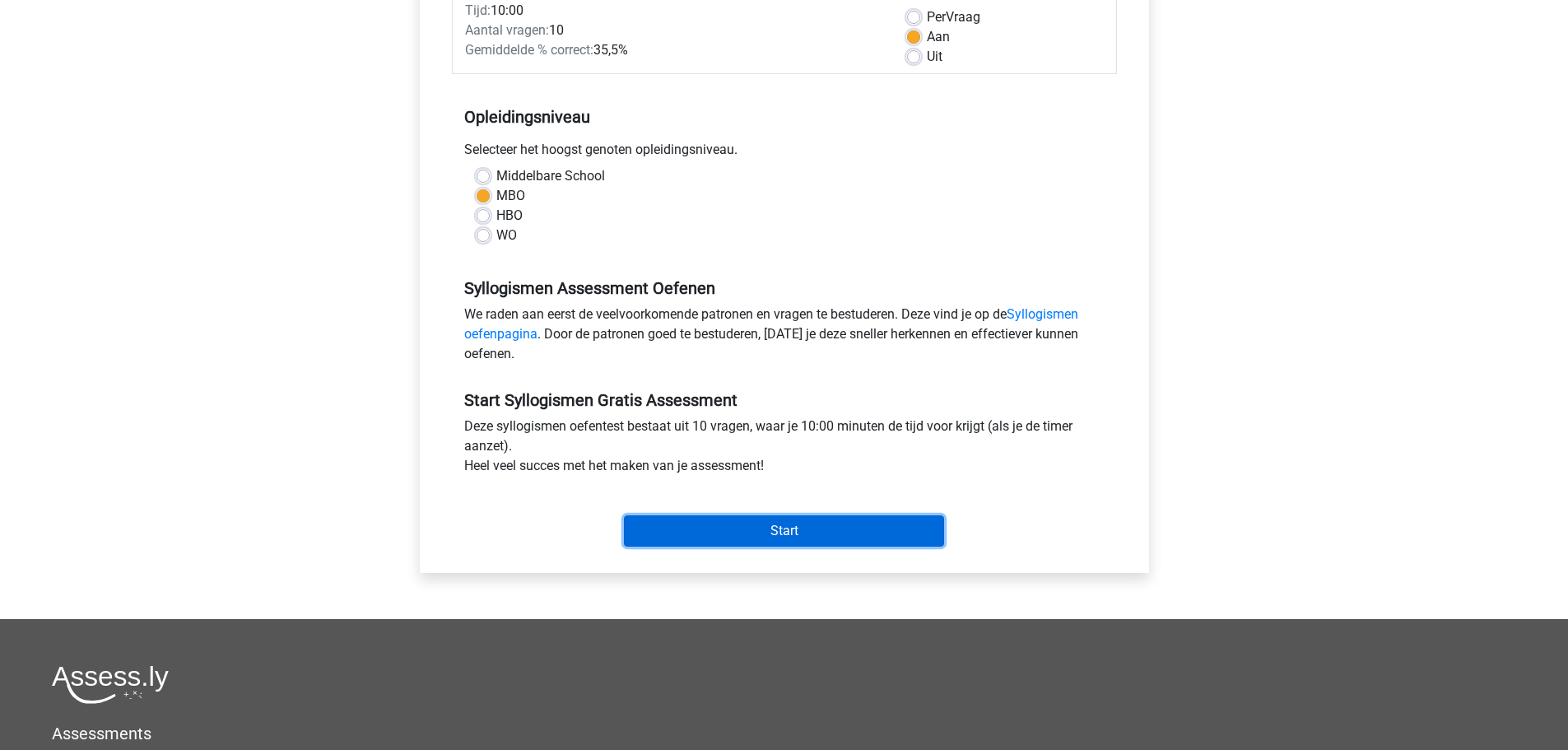
click at [748, 516] on input "Start" at bounding box center [784, 531] width 321 height 31
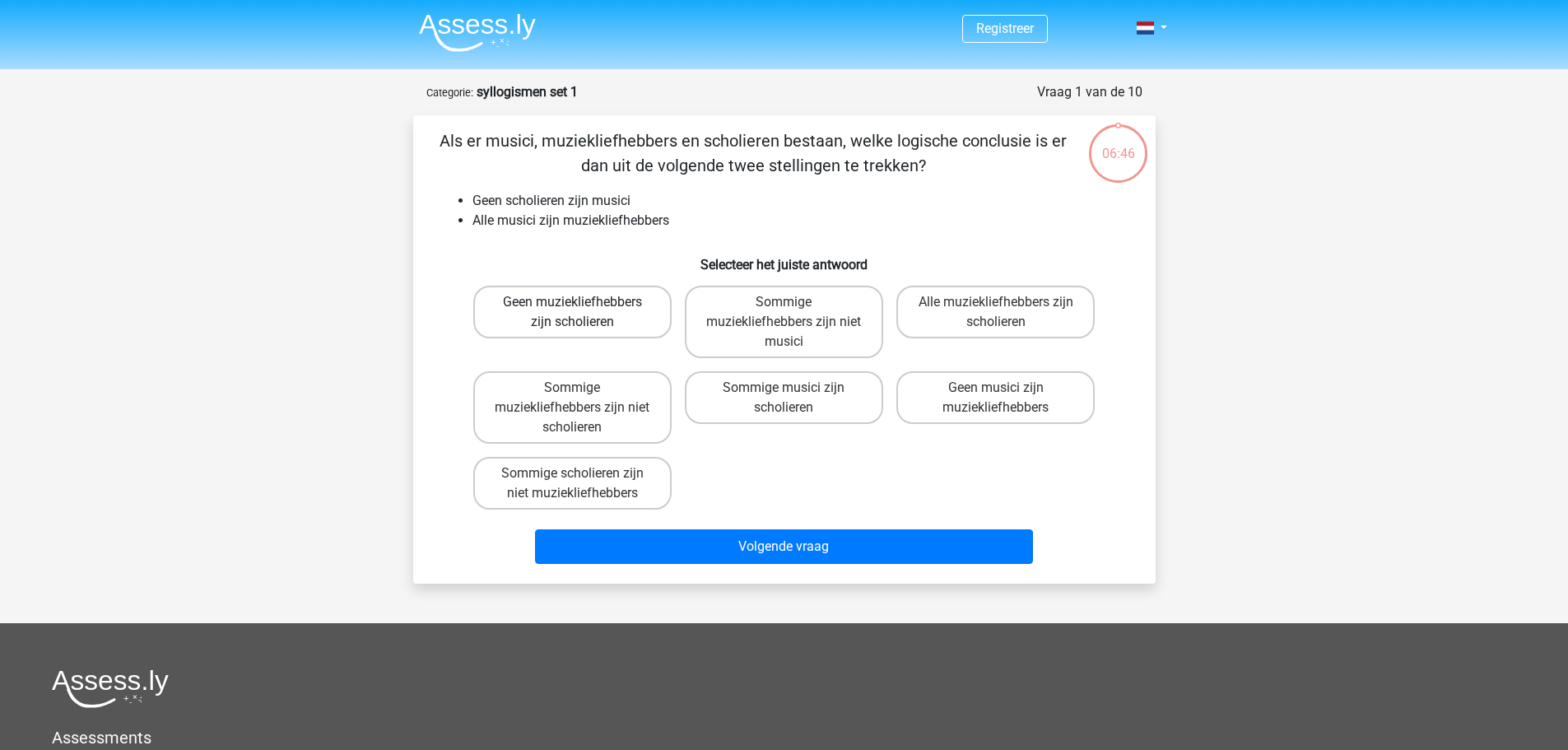
click at [613, 308] on label "Geen muziekliefhebbers zijn scholieren" at bounding box center [573, 312] width 199 height 52
click at [583, 308] on input "Geen muziekliefhebbers zijn scholieren" at bounding box center [576, 307] width 10 height 10
radio input "true"
click at [593, 420] on label "Sommige muziekliefhebbers zijn niet scholieren" at bounding box center [573, 407] width 199 height 72
click at [583, 398] on input "Sommige muziekliefhebbers zijn niet scholieren" at bounding box center [576, 393] width 10 height 10
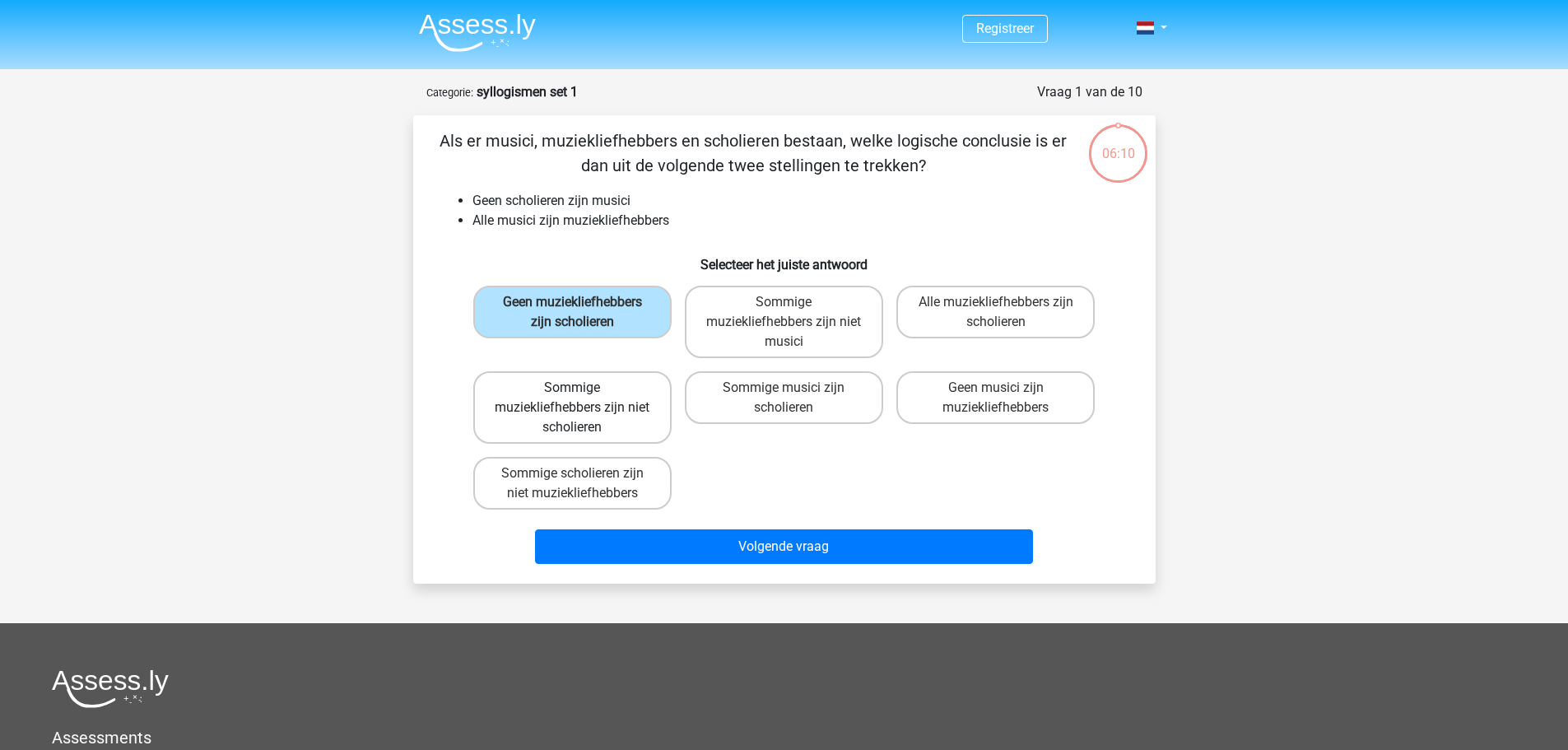
radio input "true"
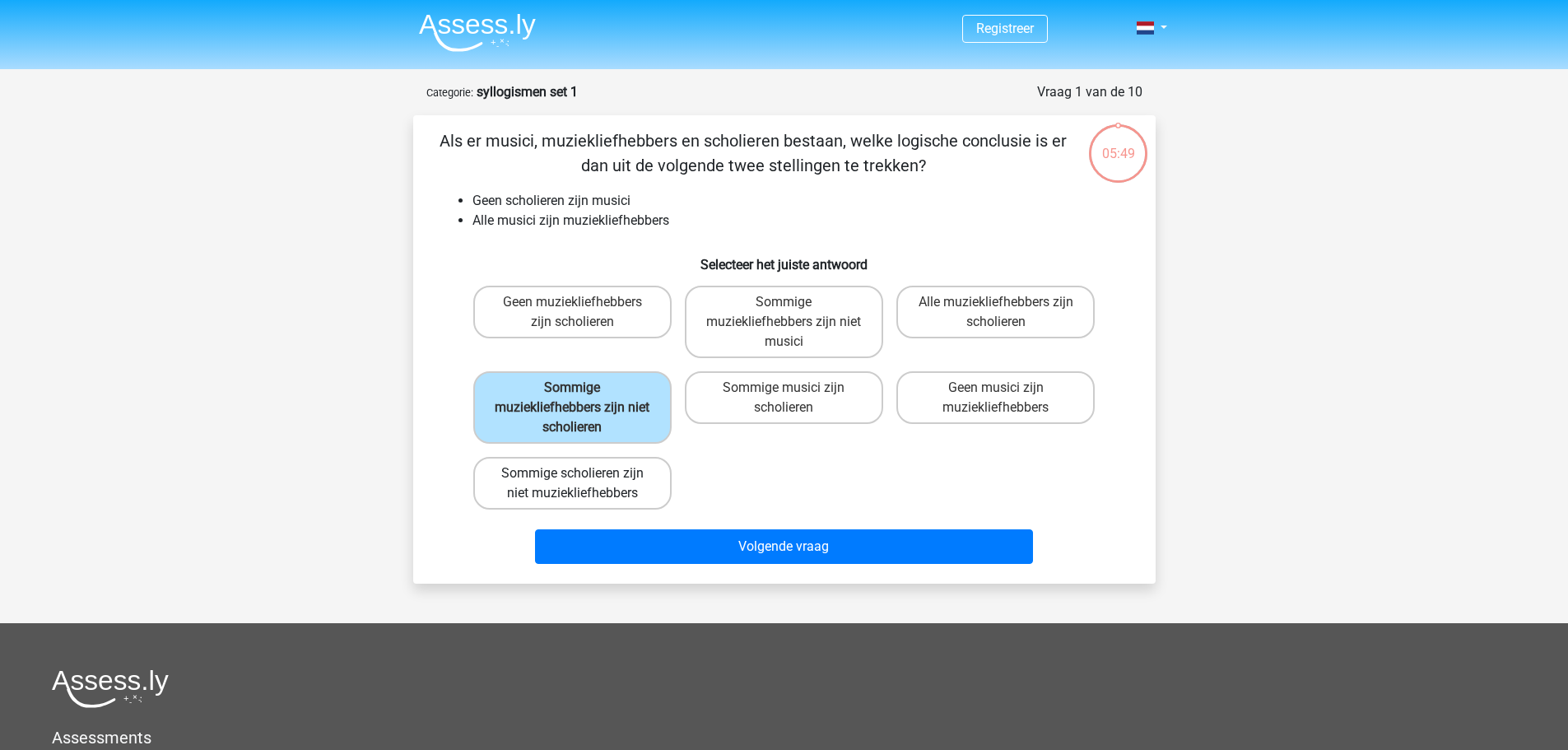
click at [566, 480] on label "Sommige scholieren zijn niet muziekliefhebbers" at bounding box center [573, 483] width 199 height 52
click at [572, 480] on input "Sommige scholieren zijn niet muziekliefhebbers" at bounding box center [576, 478] width 10 height 10
radio input "true"
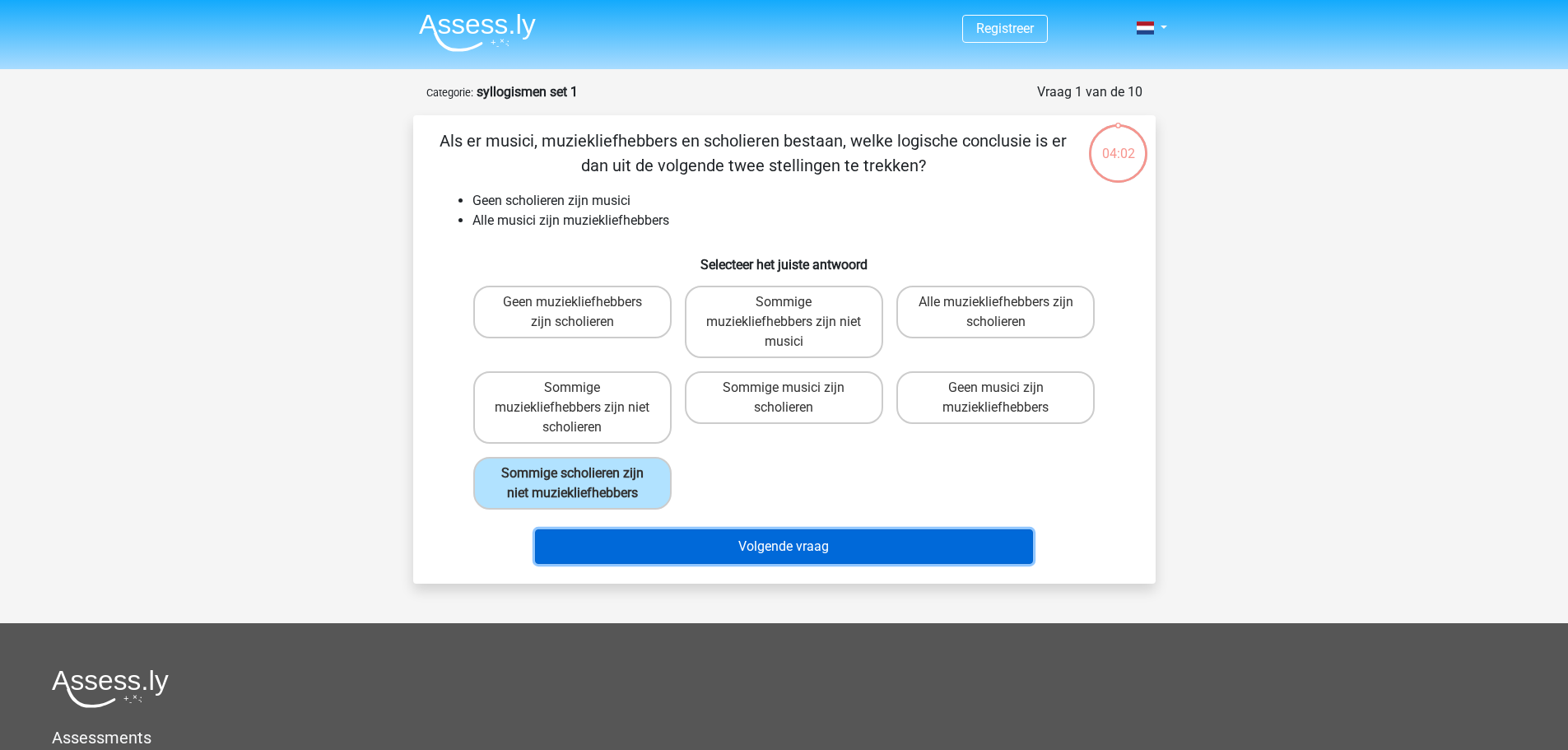
click at [690, 549] on button "Volgende vraag" at bounding box center [784, 547] width 498 height 35
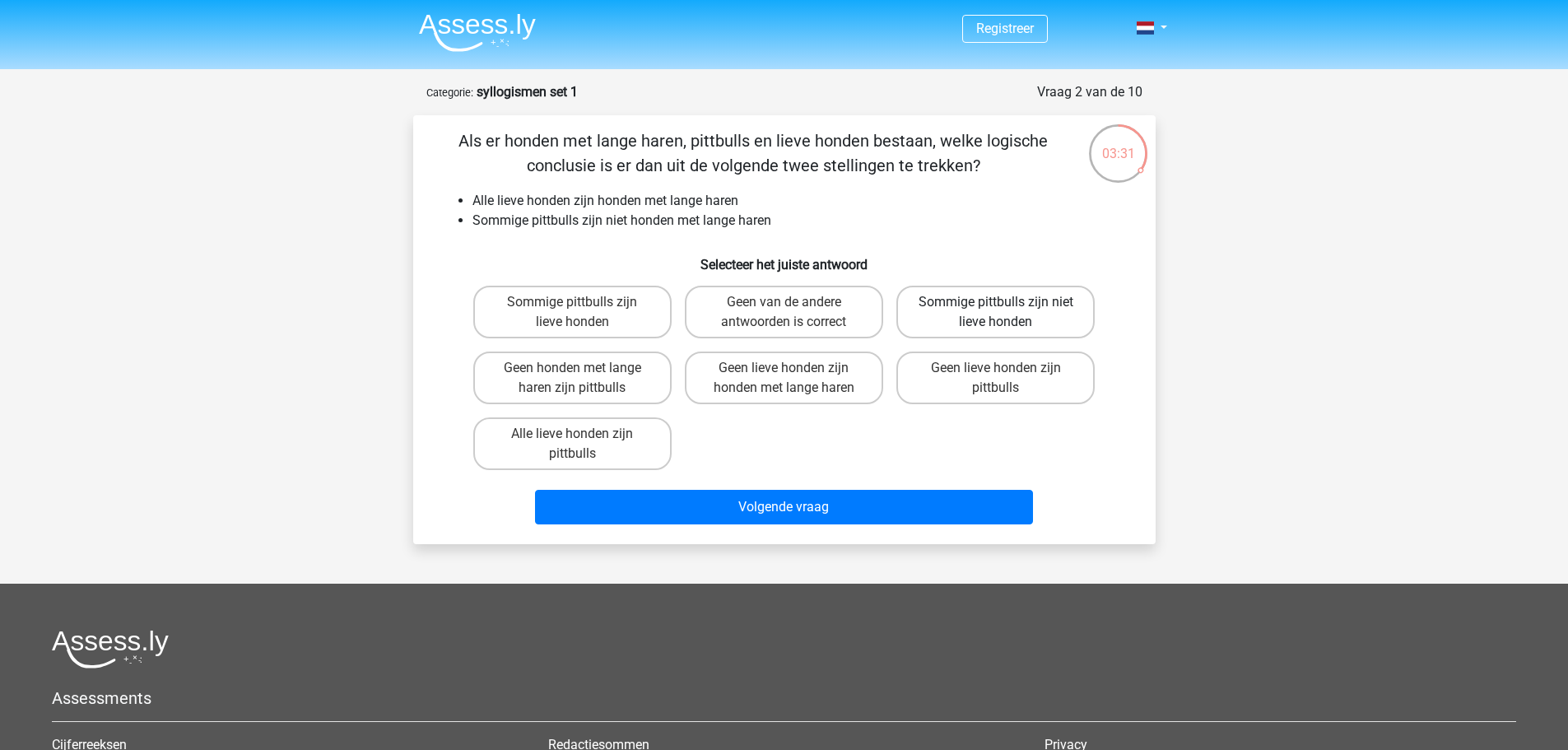
click at [1041, 317] on label "Sommige pittbulls zijn niet lieve honden" at bounding box center [995, 312] width 199 height 52
click at [1007, 313] on input "Sommige pittbulls zijn niet lieve honden" at bounding box center [1000, 307] width 10 height 10
radio input "true"
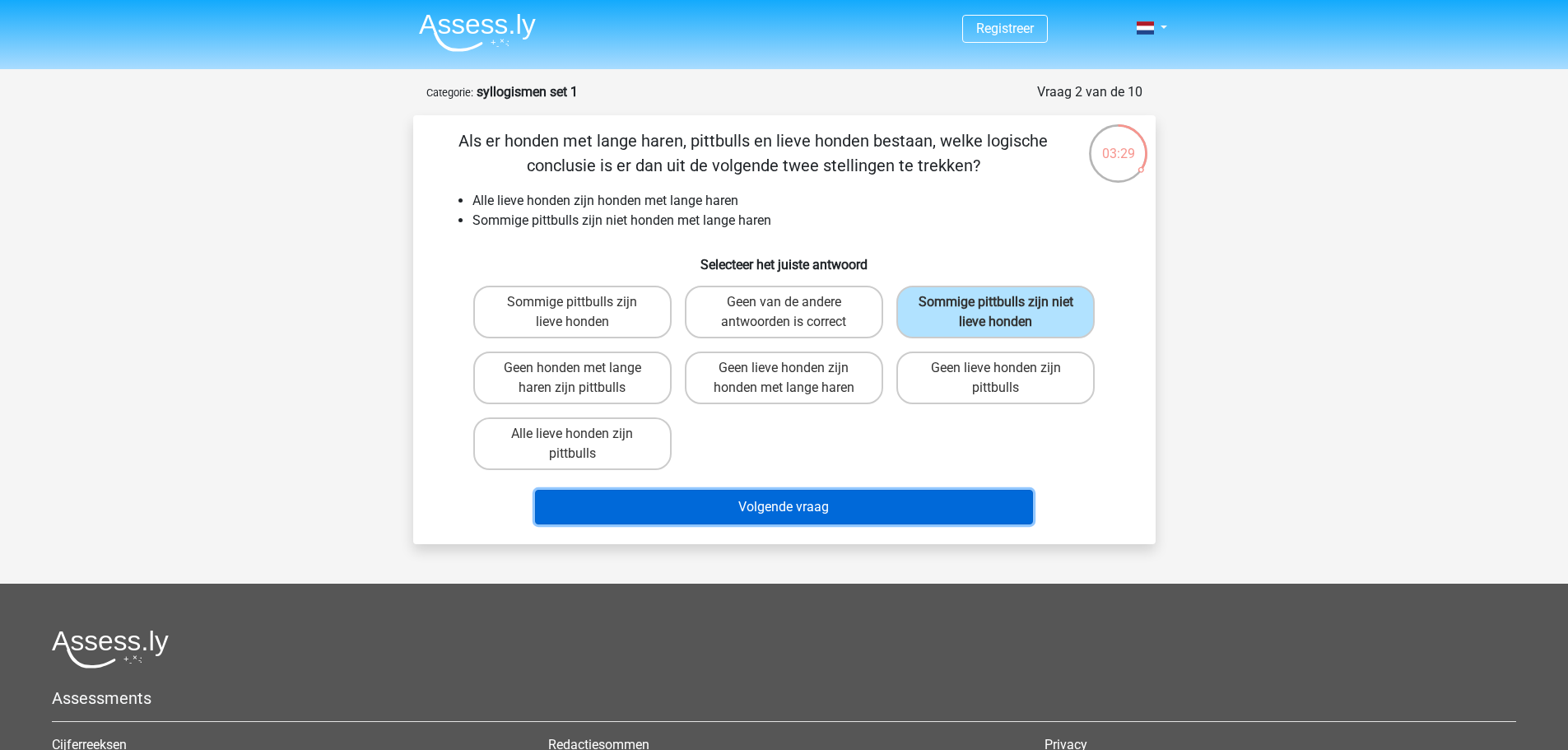
click at [874, 517] on button "Volgende vraag" at bounding box center [784, 506] width 498 height 35
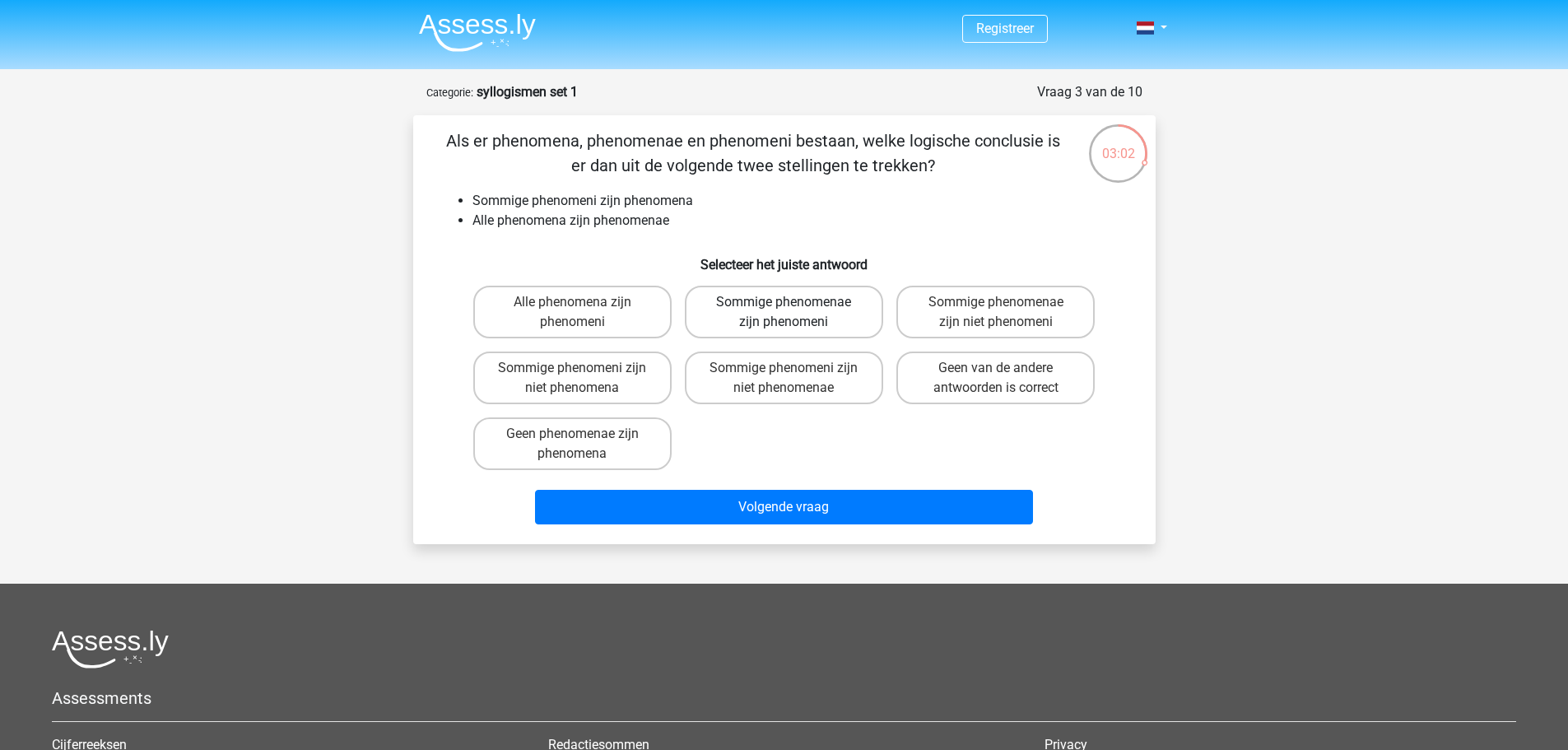
click at [844, 313] on label "Sommige phenomenae zijn phenomeni" at bounding box center [784, 312] width 199 height 52
click at [794, 313] on input "Sommige phenomenae zijn phenomeni" at bounding box center [788, 307] width 10 height 10
radio input "true"
click at [972, 321] on label "Sommige phenomenae zijn niet phenomeni" at bounding box center [995, 312] width 199 height 52
click at [995, 313] on input "Sommige phenomenae zijn niet phenomeni" at bounding box center [1000, 307] width 10 height 10
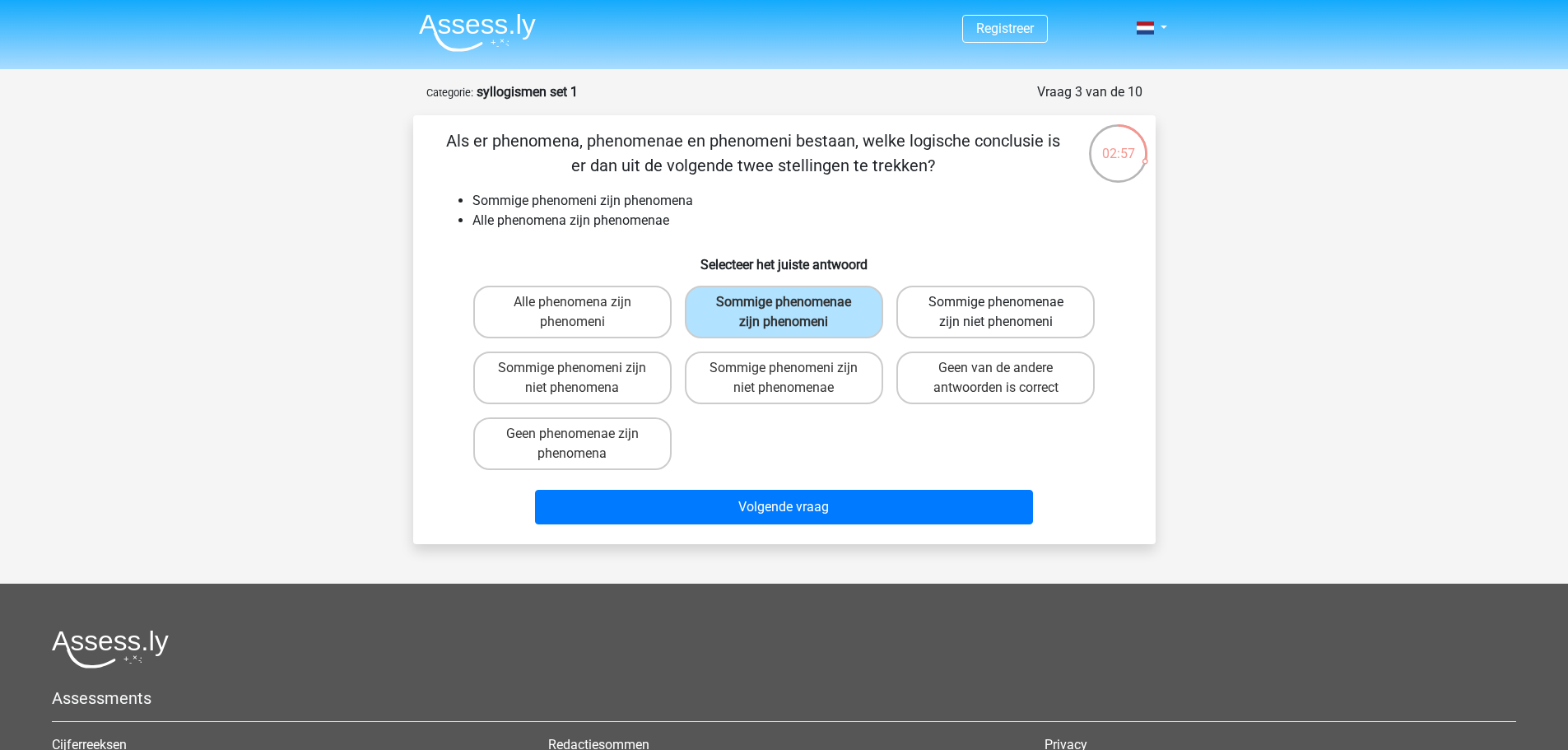
radio input "true"
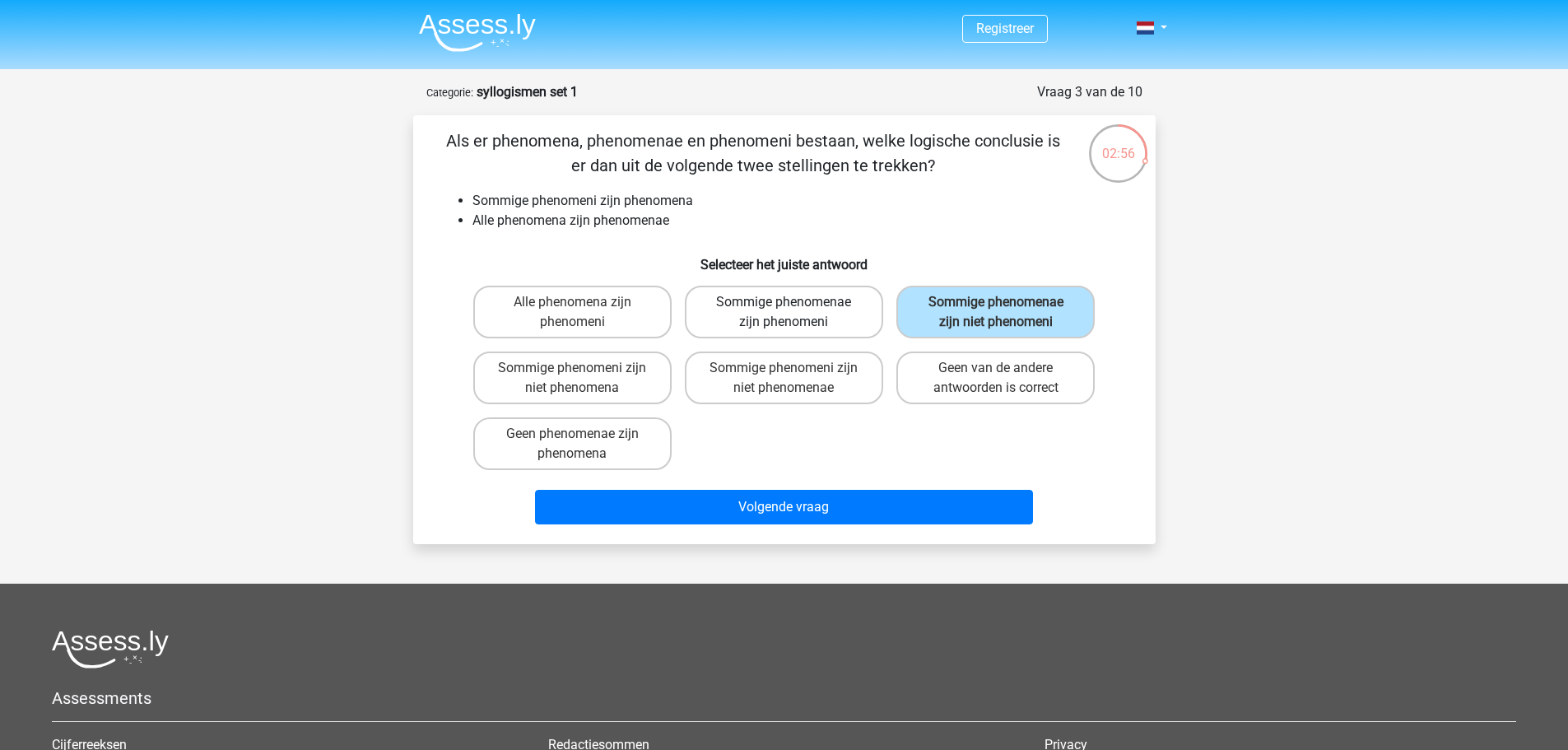
click at [779, 303] on label "Sommige phenomenae zijn phenomeni" at bounding box center [784, 312] width 199 height 52
click at [784, 303] on input "Sommige phenomenae zijn phenomeni" at bounding box center [788, 307] width 10 height 10
radio input "true"
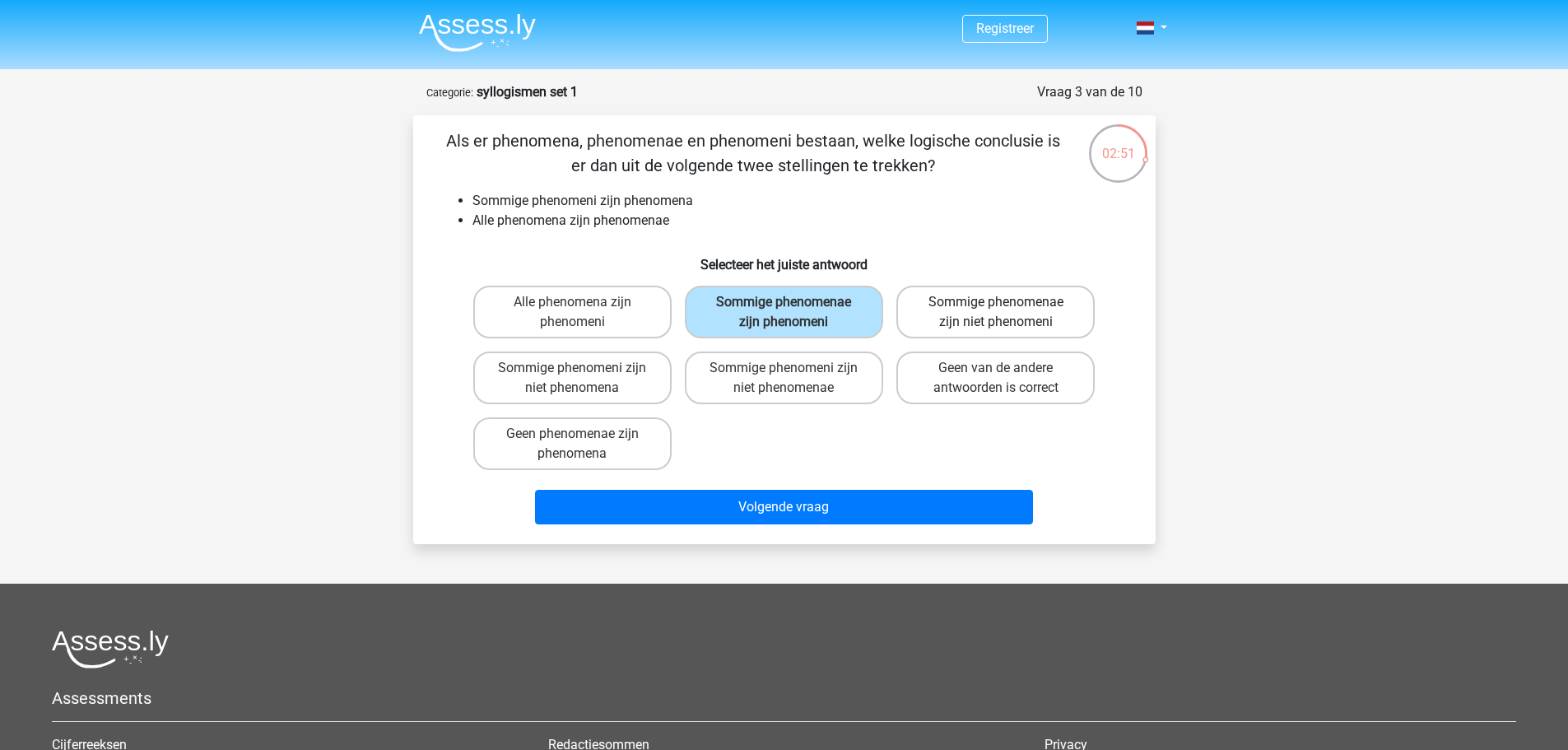
click at [1064, 320] on label "Sommige phenomenae zijn niet phenomeni" at bounding box center [995, 312] width 199 height 52
click at [1007, 313] on input "Sommige phenomenae zijn niet phenomeni" at bounding box center [1000, 307] width 10 height 10
radio input "true"
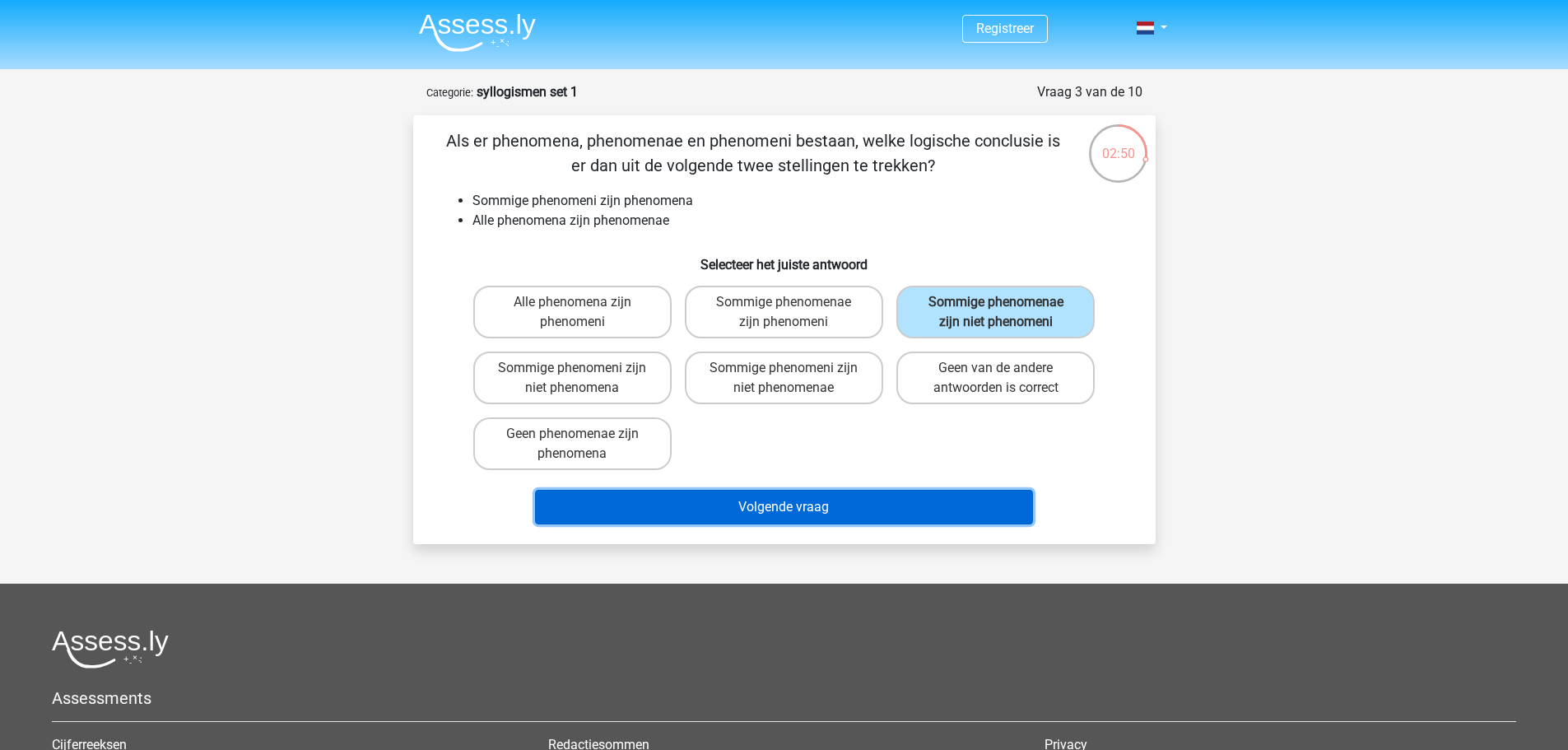
click at [955, 492] on button "Volgende vraag" at bounding box center [784, 506] width 498 height 35
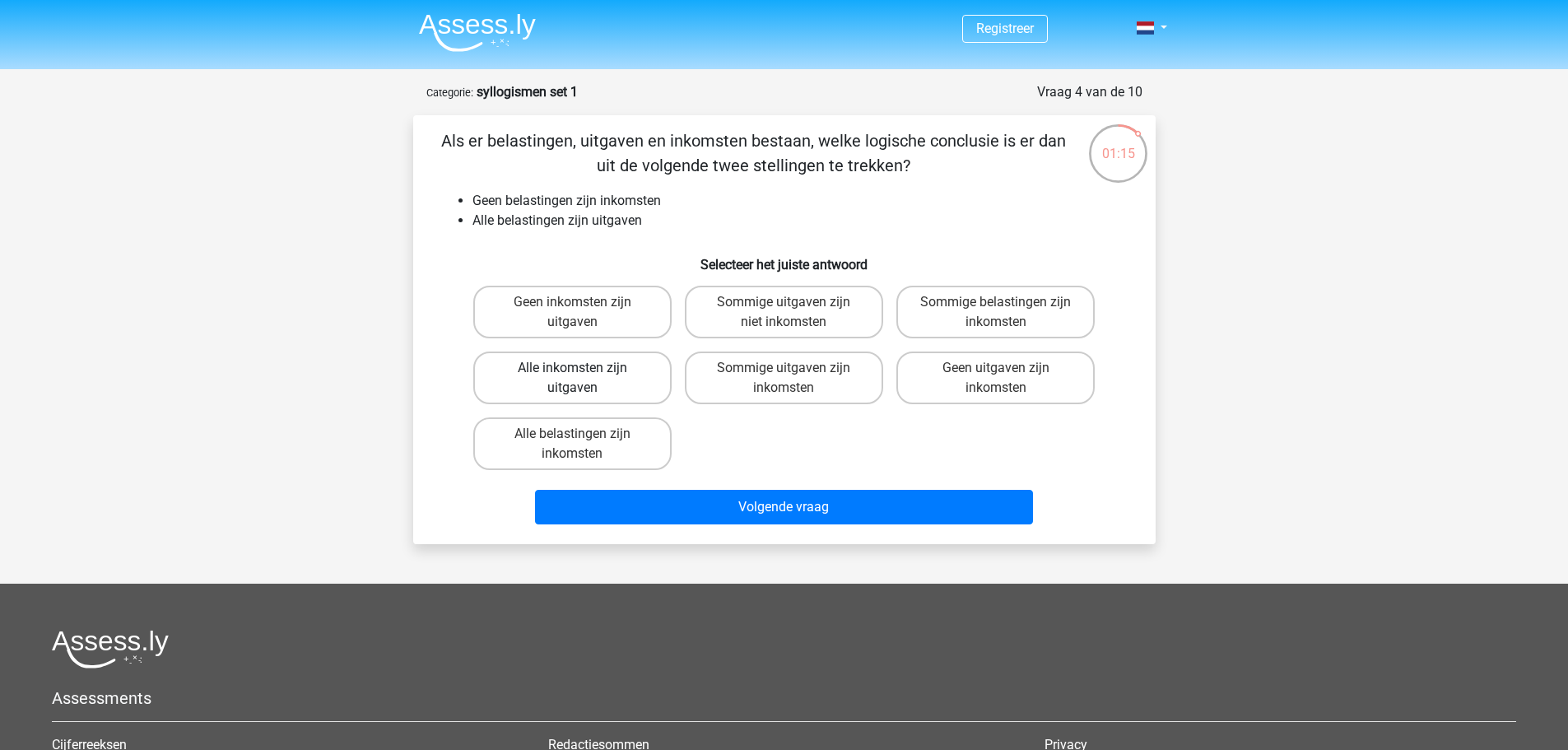
click at [606, 380] on label "Alle inkomsten zijn uitgaven" at bounding box center [573, 378] width 199 height 52
click at [583, 379] on input "Alle inkomsten zijn uitgaven" at bounding box center [576, 372] width 10 height 10
radio input "true"
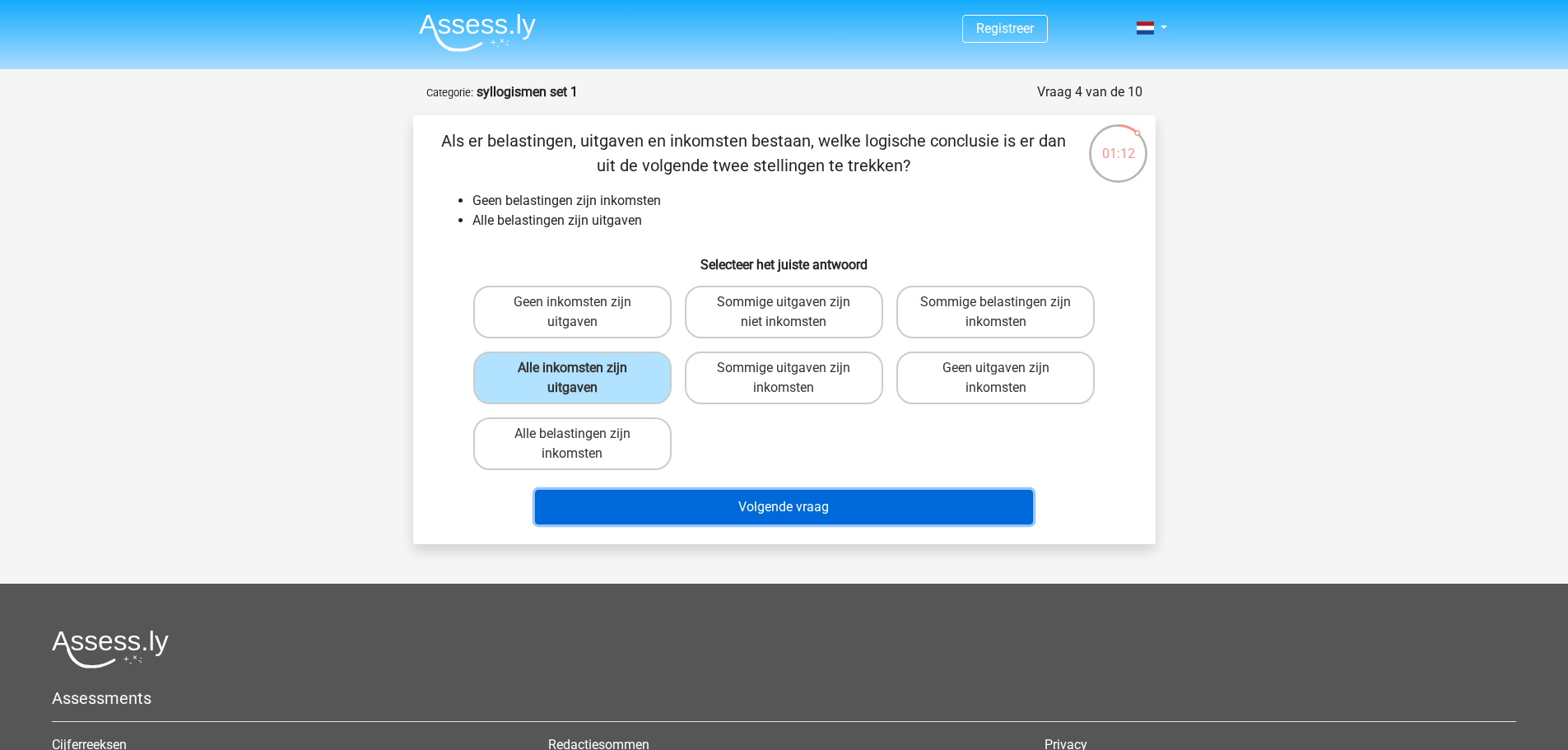
click at [620, 492] on button "Volgende vraag" at bounding box center [784, 506] width 498 height 35
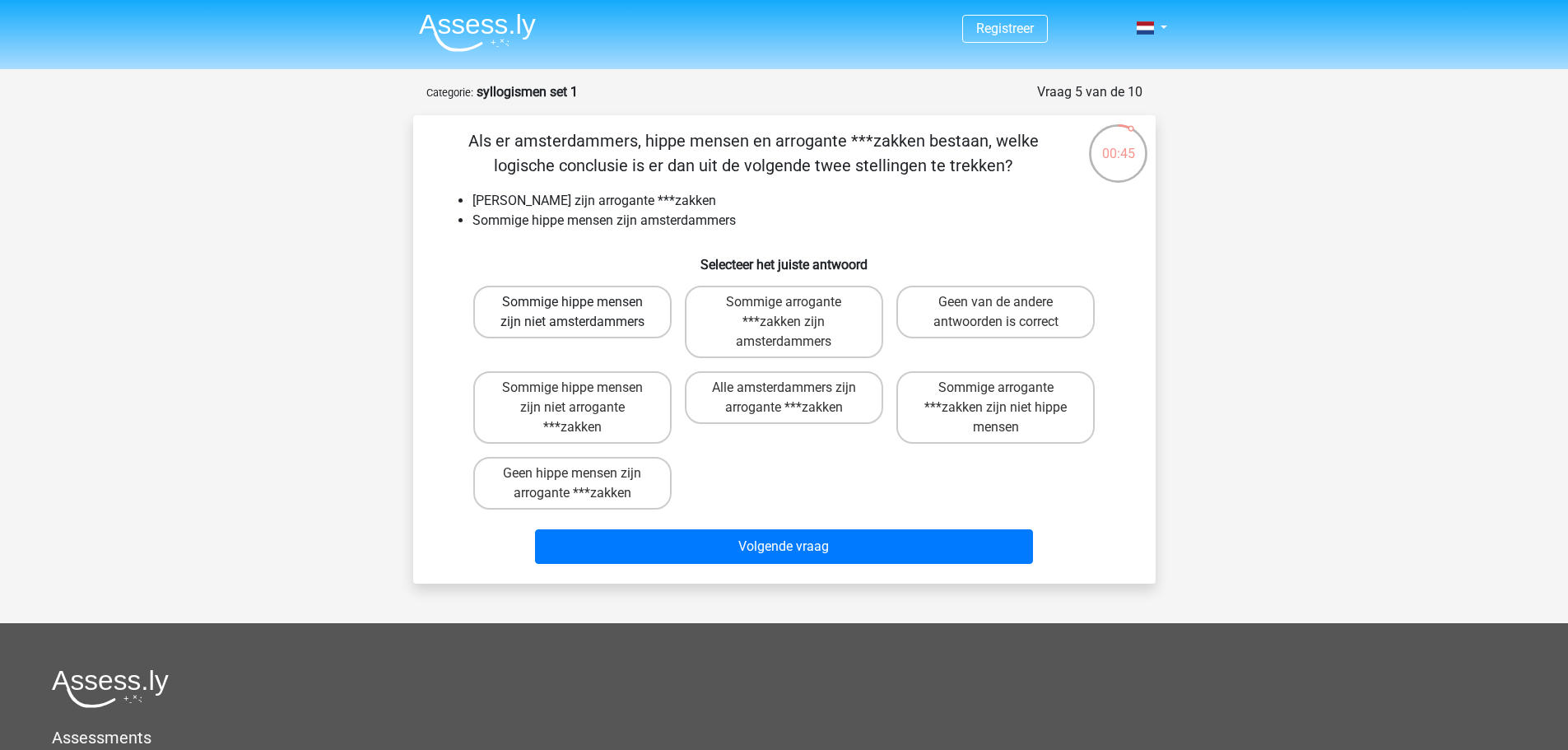
click at [575, 317] on label "Sommige hippe mensen zijn niet amsterdammers" at bounding box center [573, 312] width 199 height 52
click at [575, 313] on input "Sommige hippe mensen zijn niet amsterdammers" at bounding box center [576, 307] width 10 height 10
radio input "true"
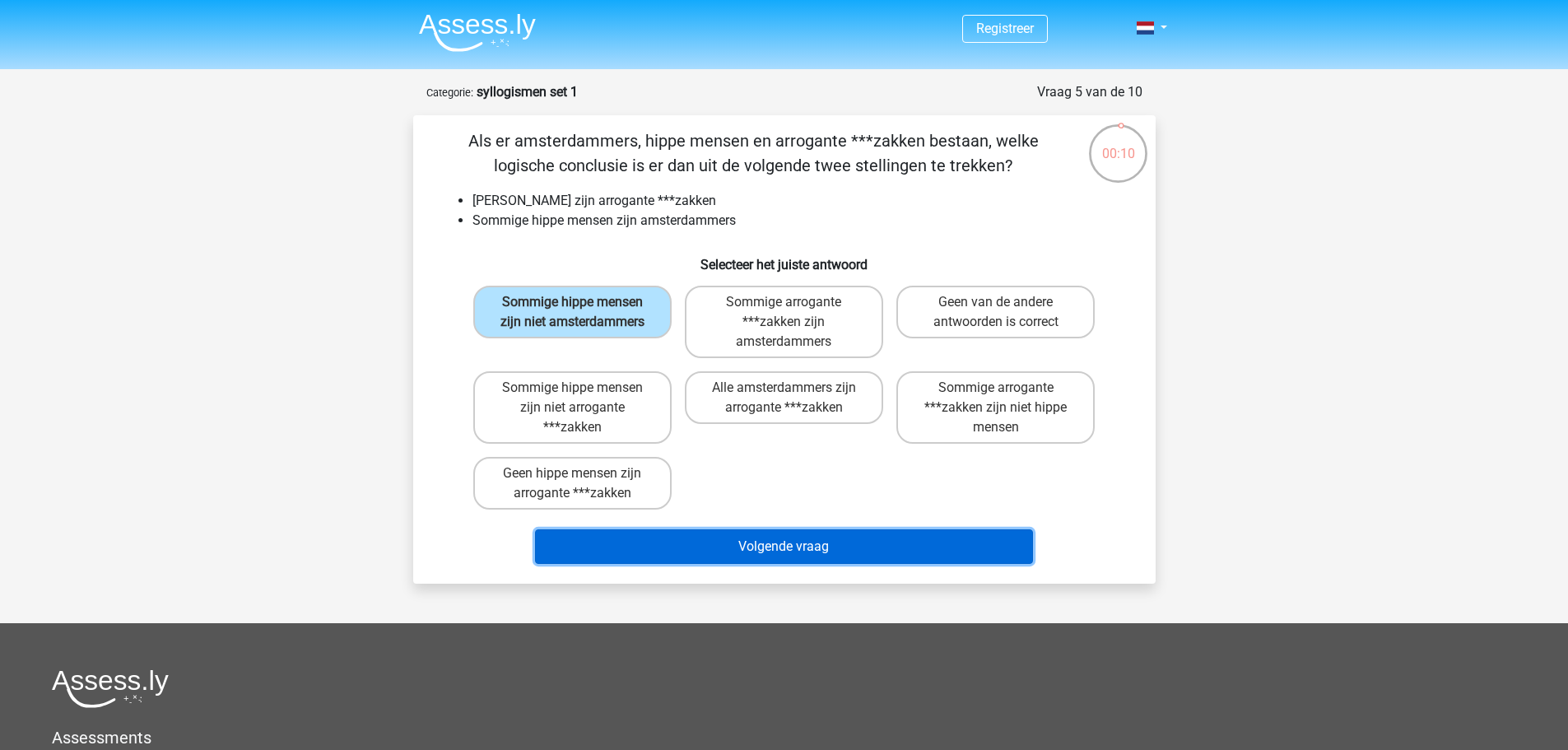
click at [704, 545] on button "Volgende vraag" at bounding box center [784, 547] width 498 height 35
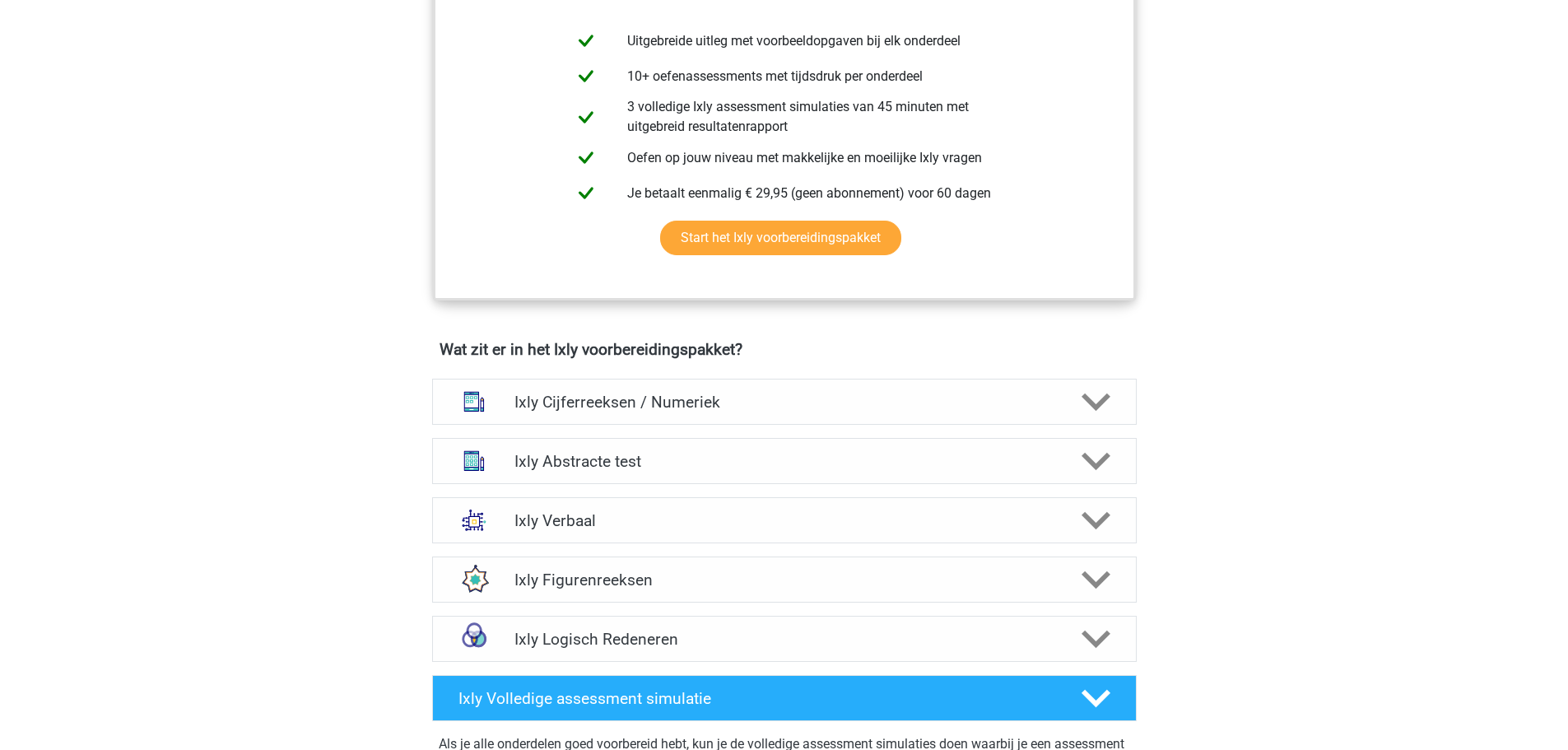
scroll to position [741, 0]
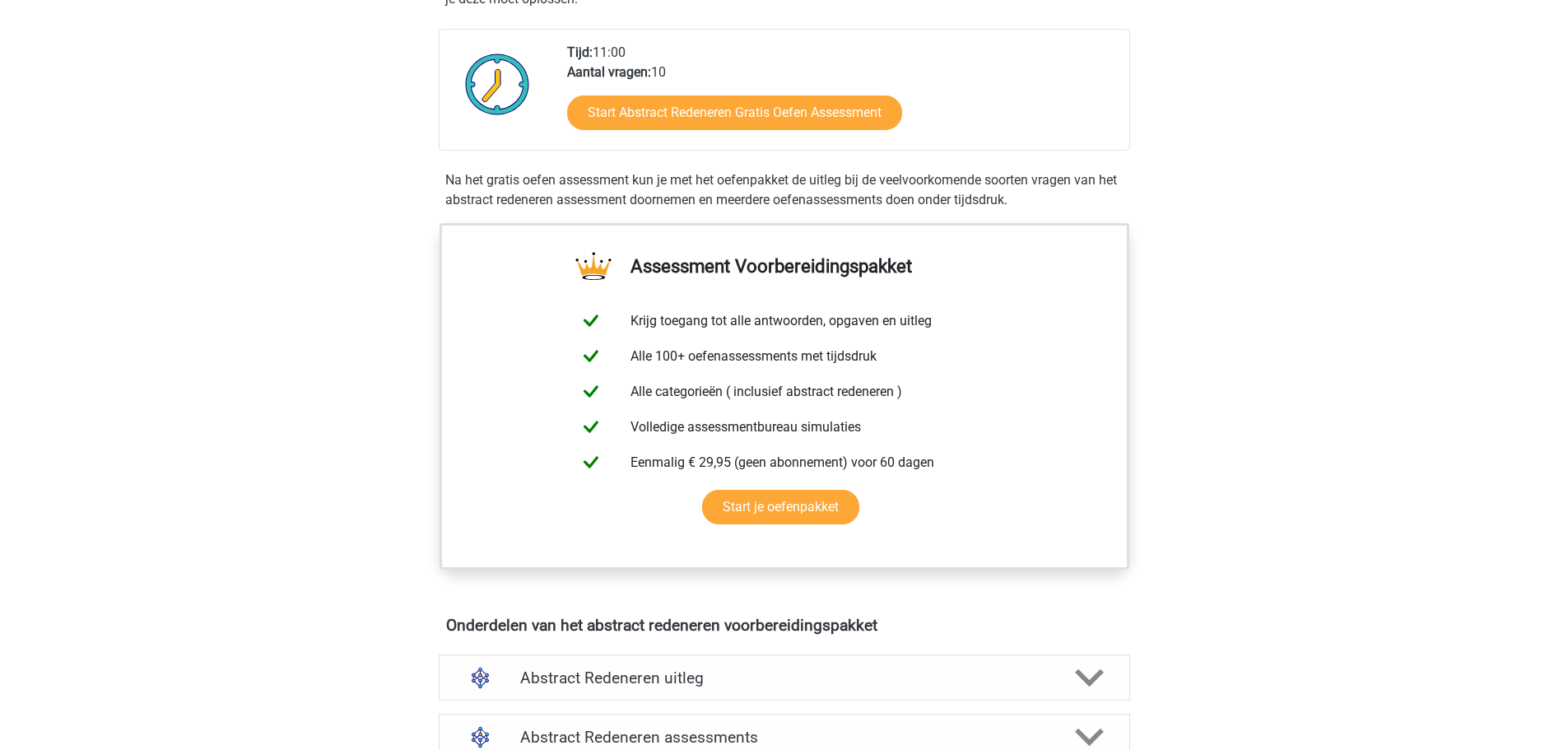
scroll to position [577, 0]
